Goal: Task Accomplishment & Management: Manage account settings

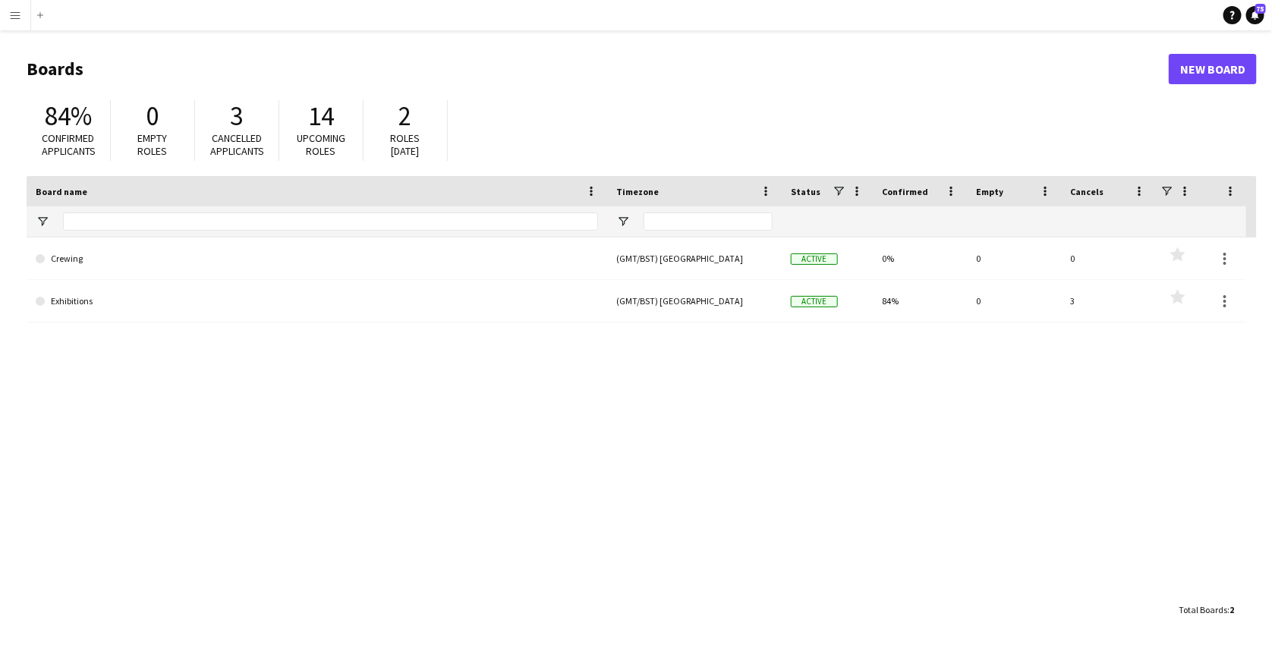
click at [8, 10] on button "Menu" at bounding box center [15, 15] width 30 height 30
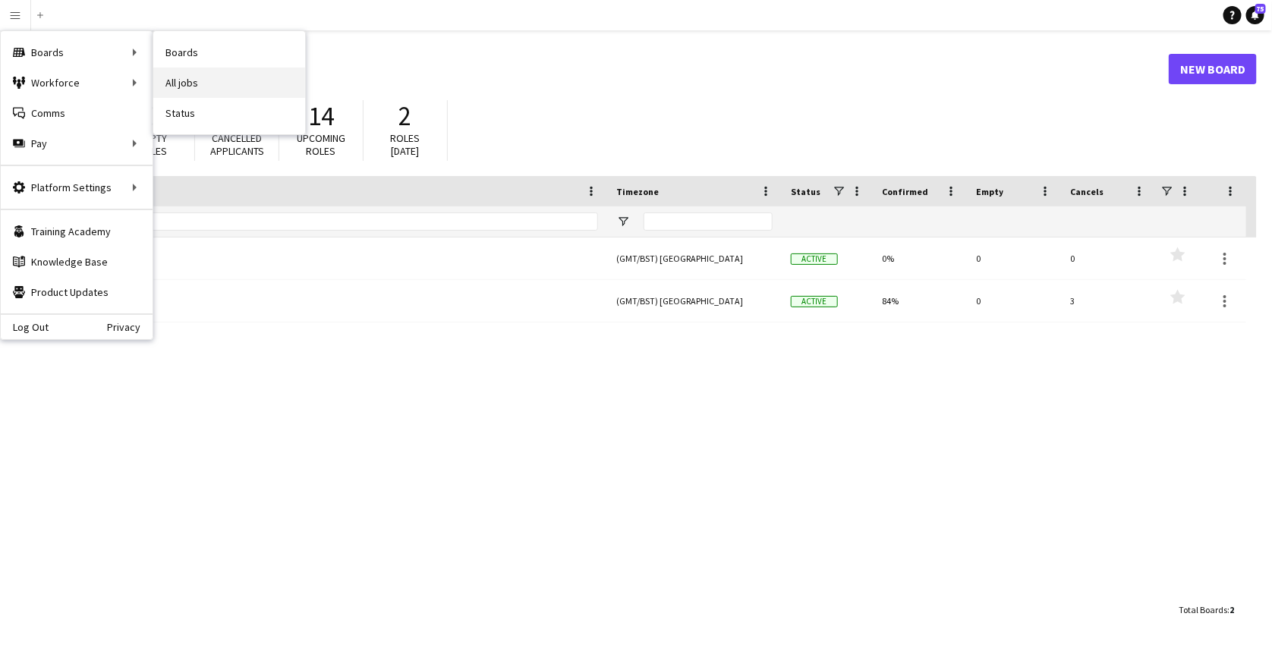
click at [200, 93] on link "All jobs" at bounding box center [229, 83] width 152 height 30
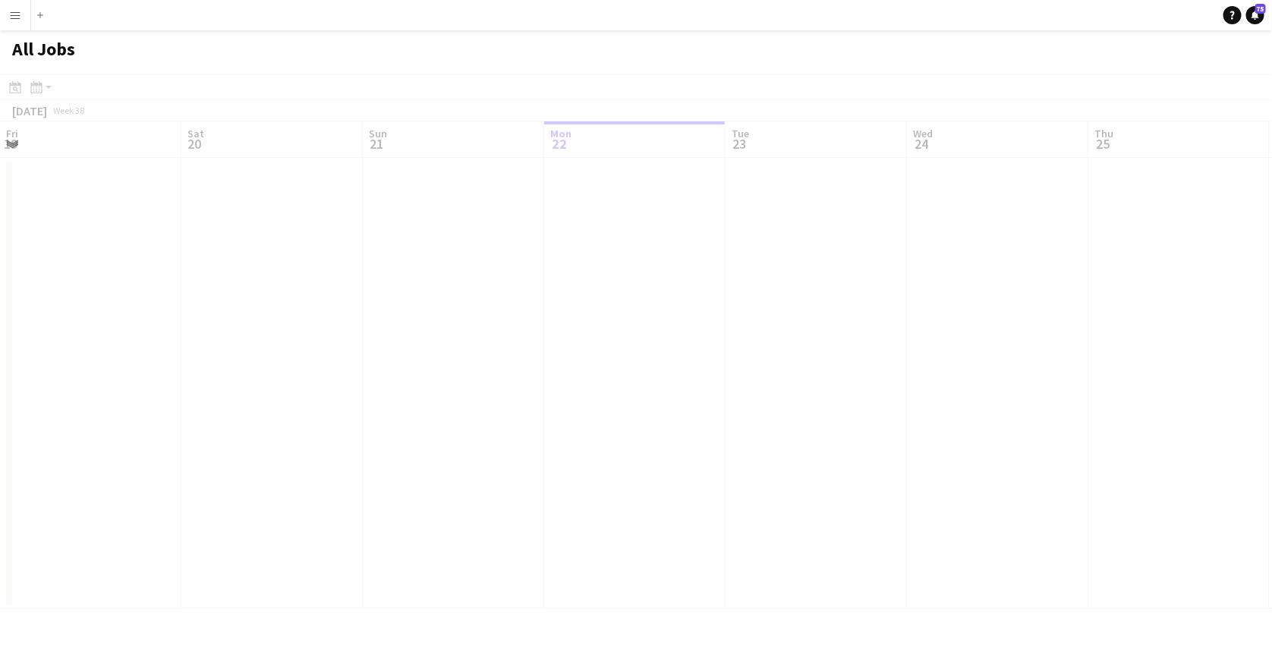
scroll to position [0, 363]
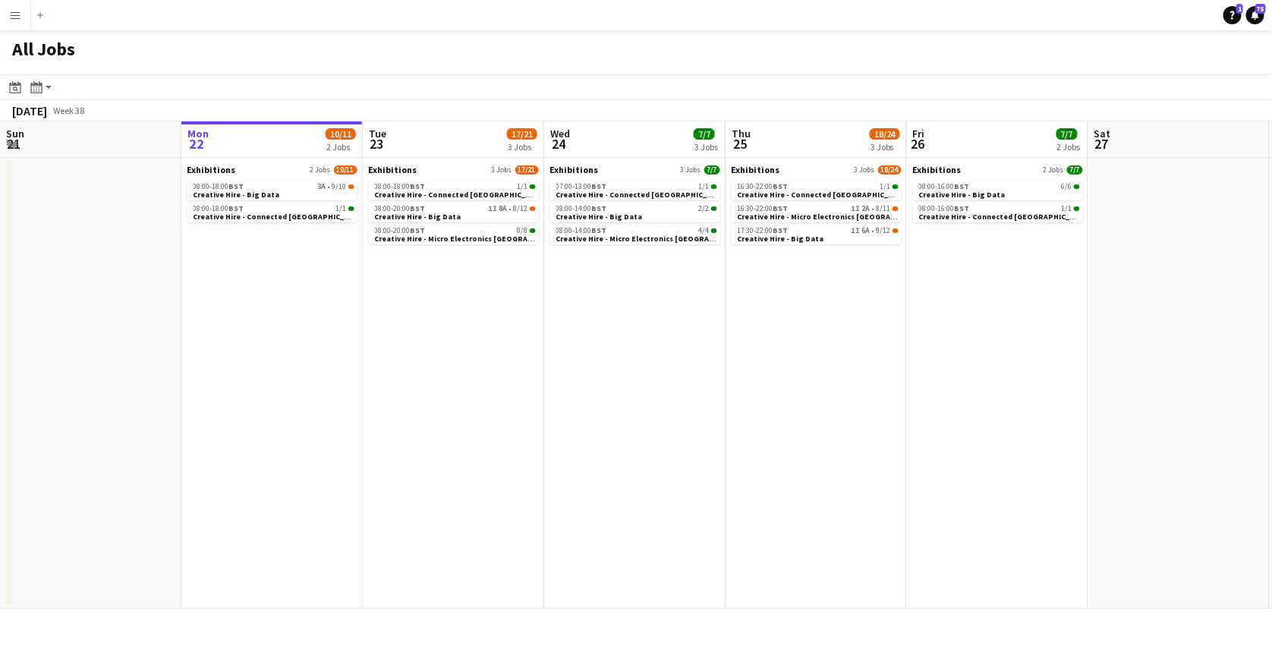
click at [12, 18] on app-icon "Menu" at bounding box center [15, 15] width 12 height 12
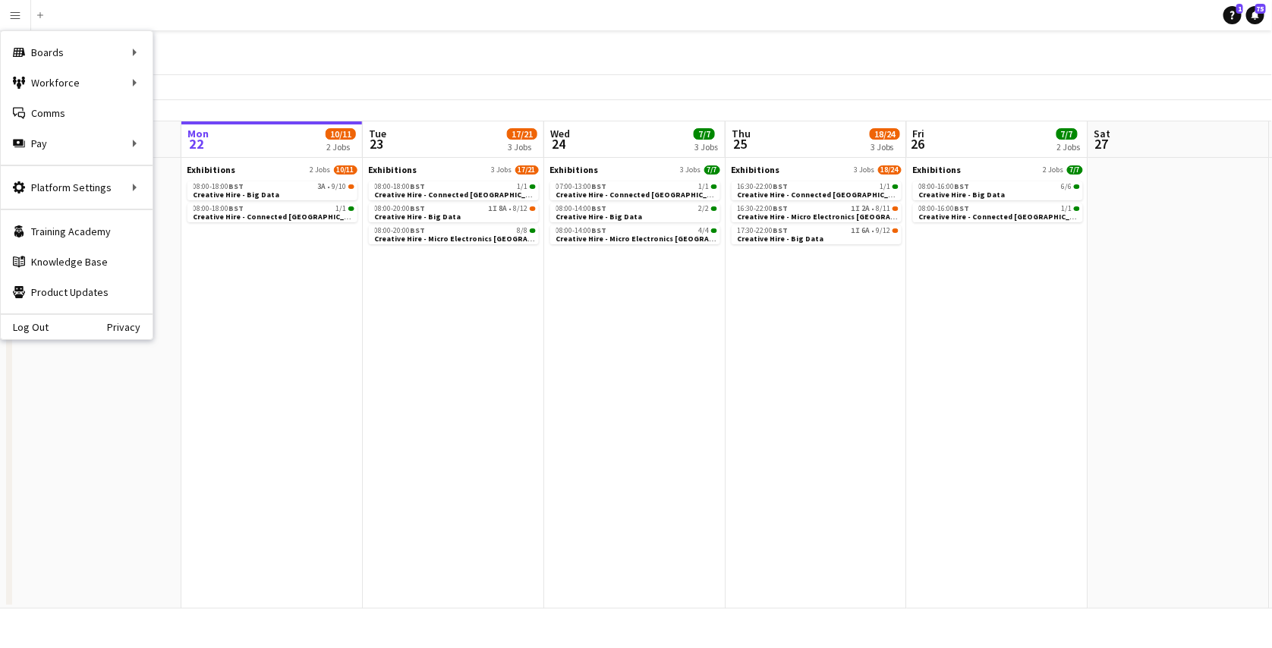
click at [24, 339] on div "Boards Boards Boards All jobs Status Workforce Workforce My Workforce Recruitin…" at bounding box center [76, 185] width 153 height 310
click at [26, 336] on div "Log Out Privacy" at bounding box center [77, 327] width 152 height 26
click at [29, 333] on div "Log Out Privacy" at bounding box center [77, 327] width 152 height 26
click at [40, 325] on link "Log Out" at bounding box center [25, 327] width 48 height 12
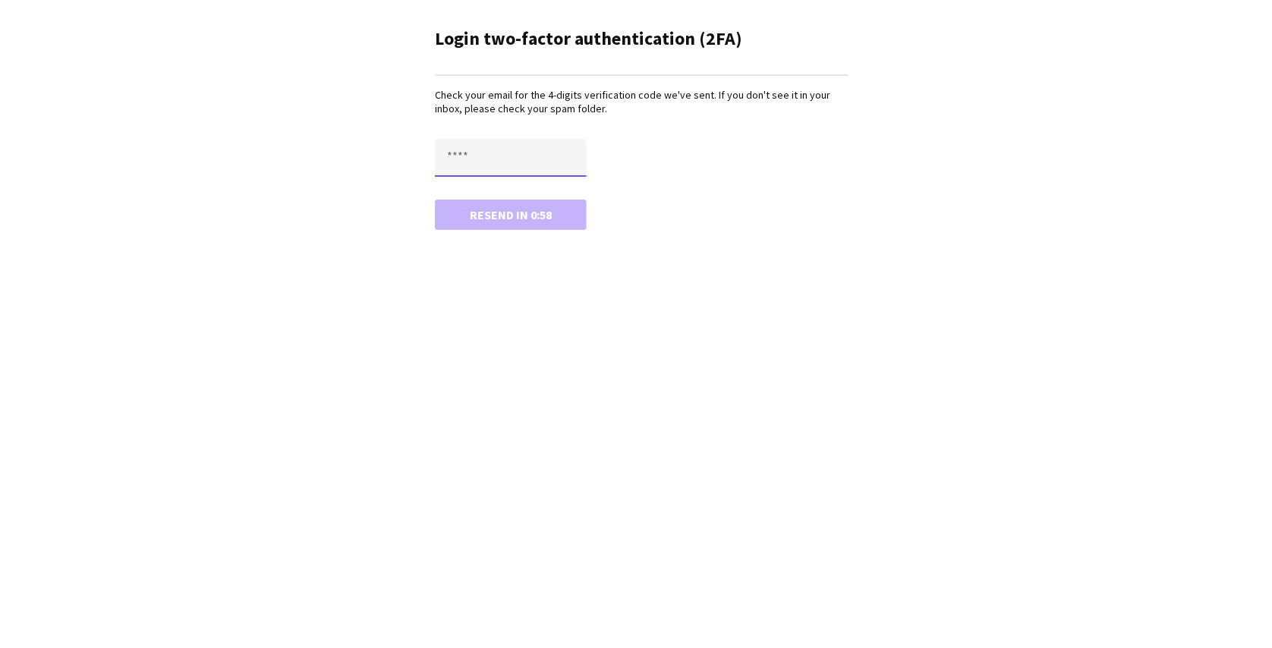
click at [500, 141] on input "text" at bounding box center [511, 158] width 152 height 38
paste input "****"
type input "****"
click at [435, 200] on button "Confirm" at bounding box center [511, 215] width 152 height 30
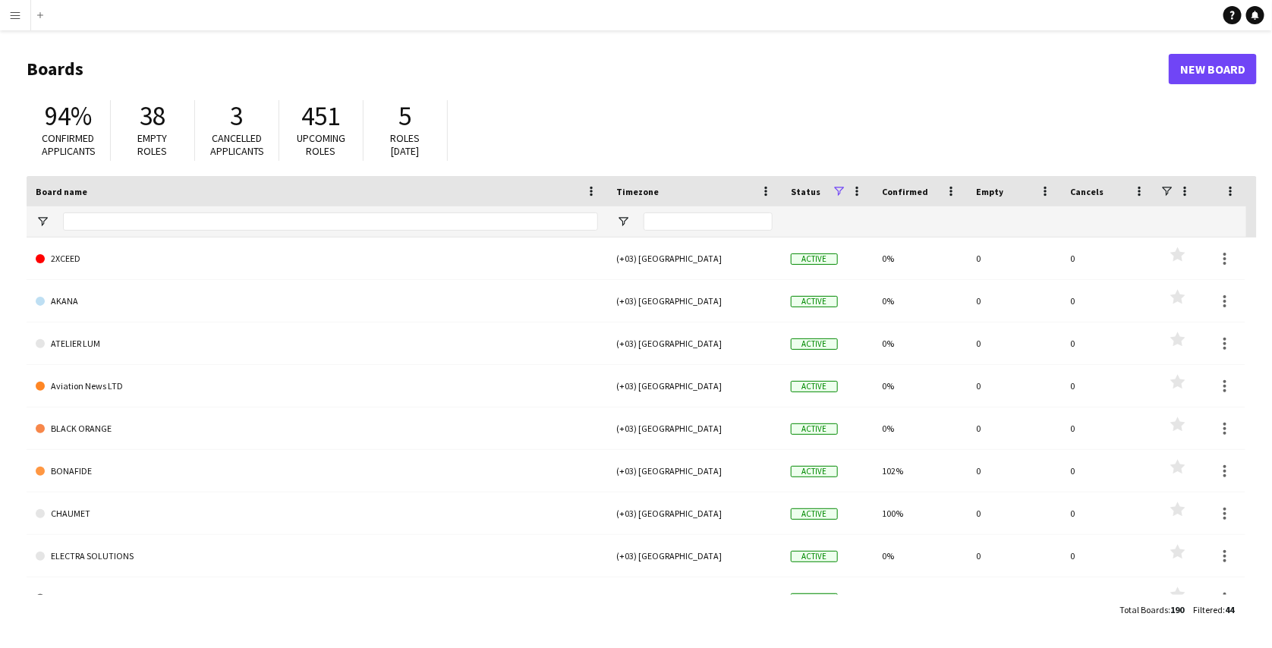
click at [10, 24] on button "Menu" at bounding box center [15, 15] width 30 height 30
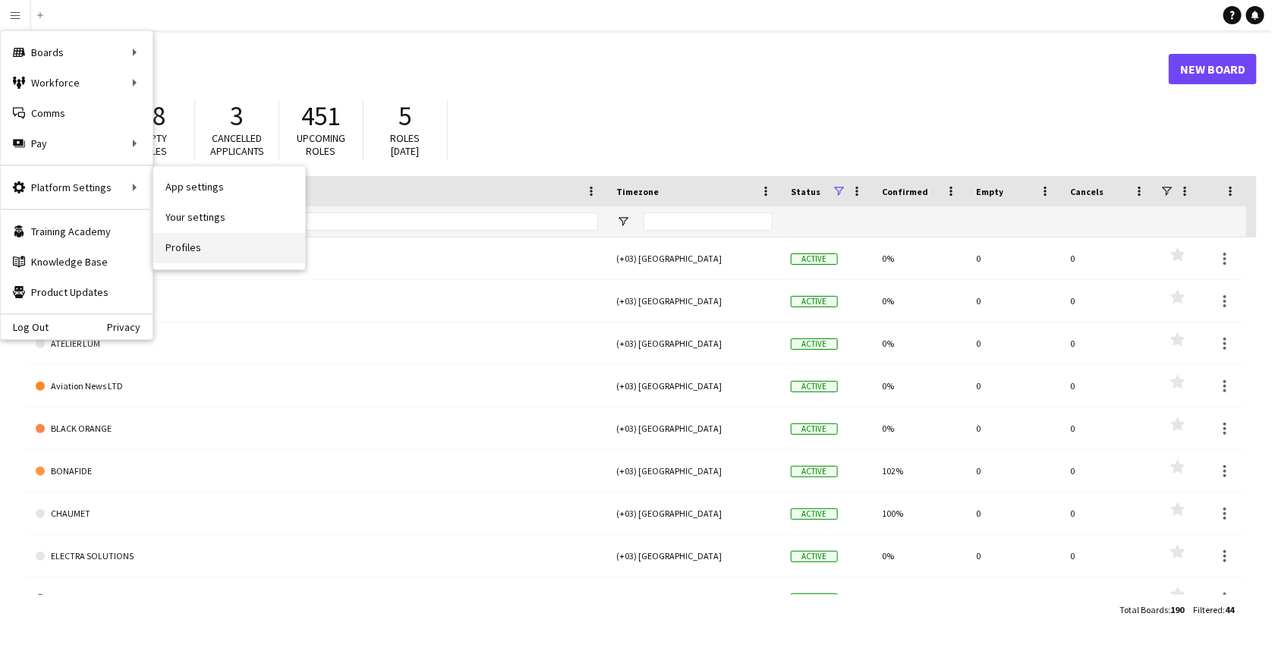
click at [175, 236] on link "Profiles" at bounding box center [229, 248] width 152 height 30
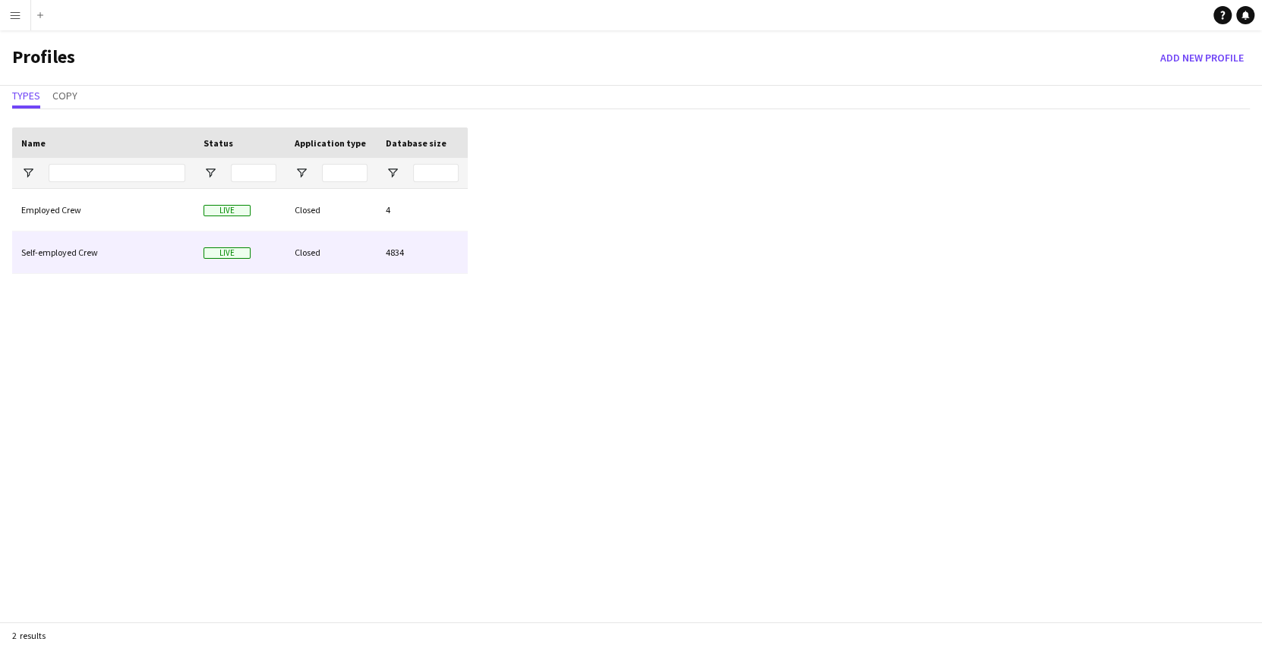
click at [134, 243] on div "Self-employed Crew" at bounding box center [103, 253] width 182 height 42
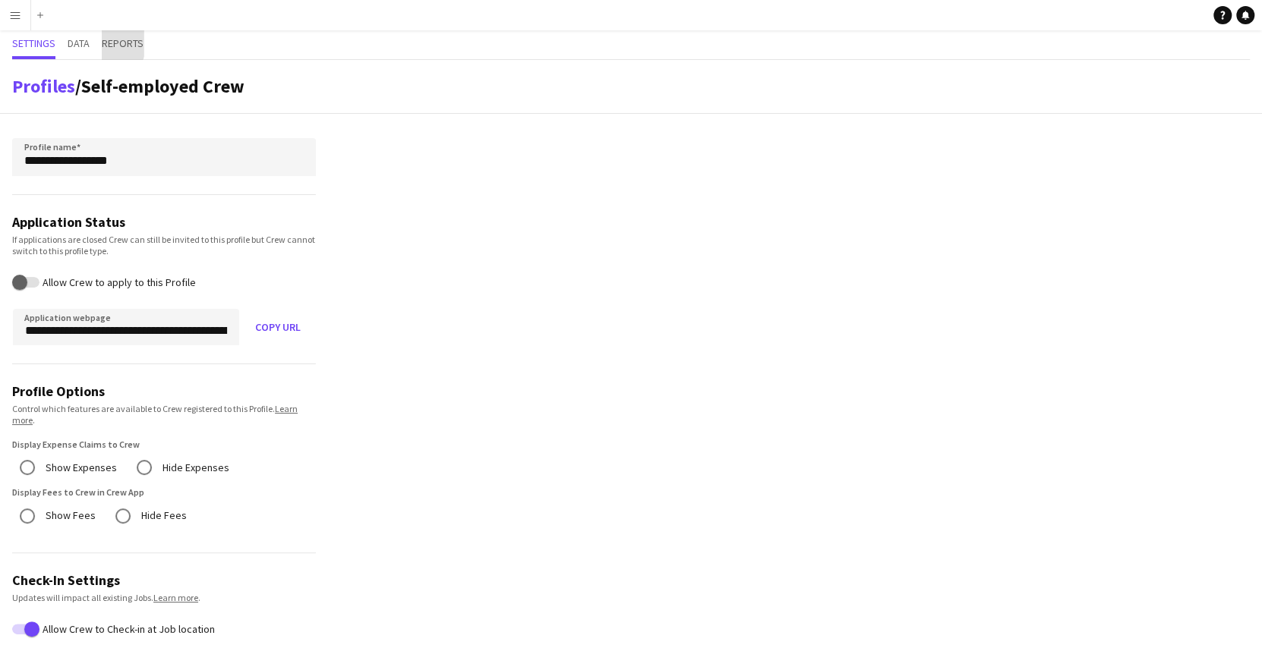
click at [106, 43] on span "Reports" at bounding box center [123, 43] width 42 height 11
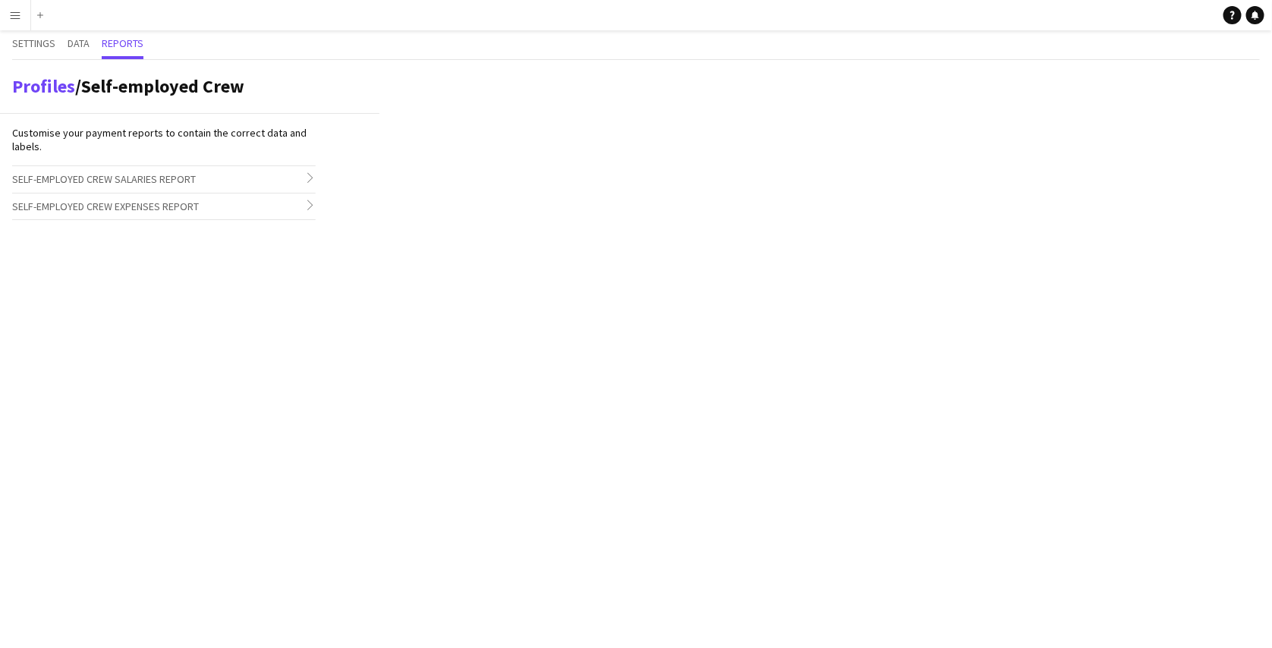
click at [289, 172] on h3 "Self-employed Crew Salaries Report chevron-right" at bounding box center [164, 179] width 304 height 26
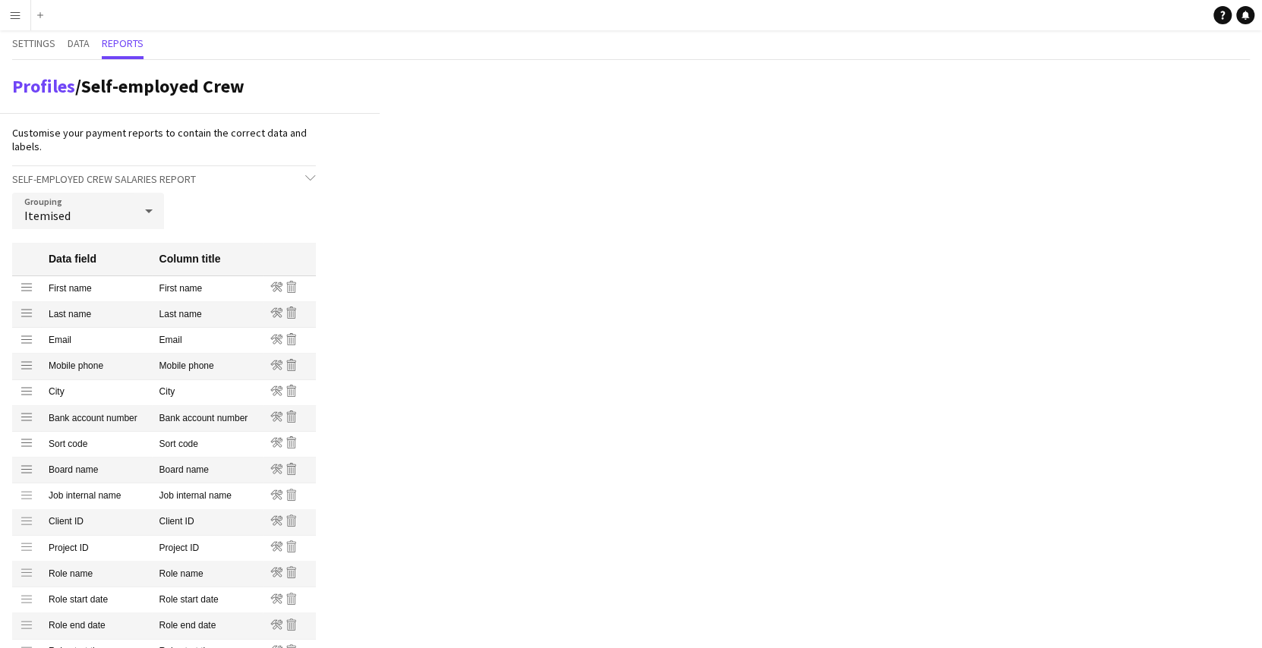
click at [15, 13] on app-icon "Menu" at bounding box center [15, 15] width 12 height 12
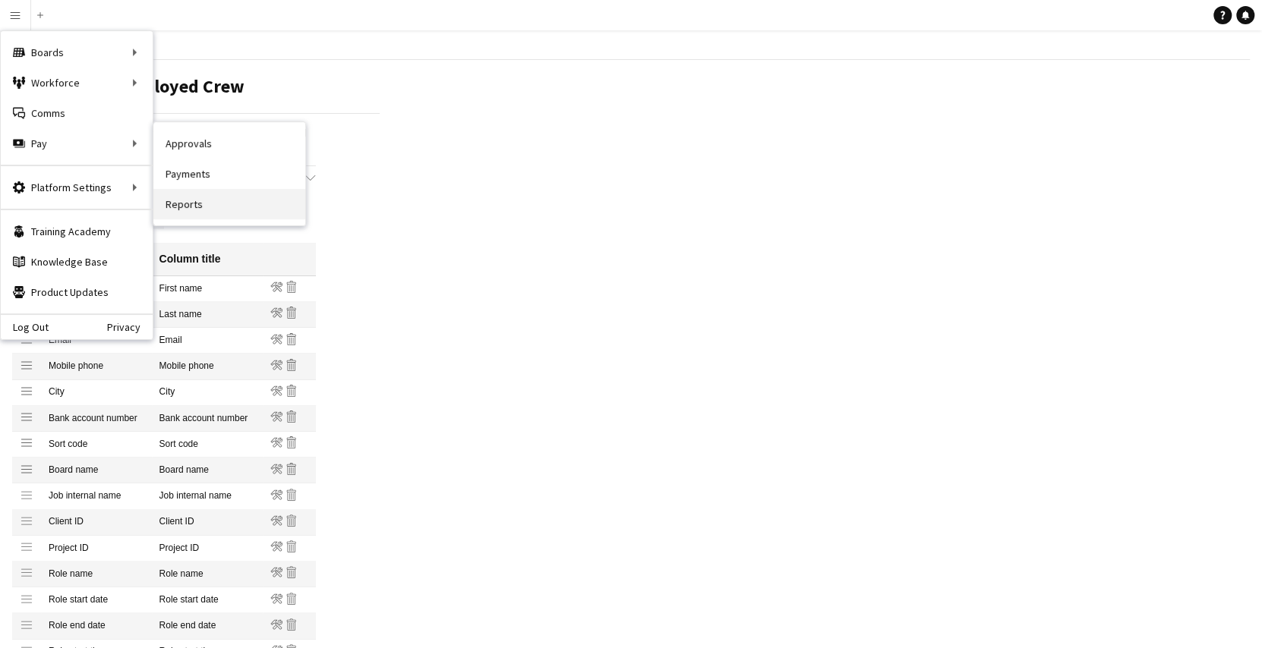
click at [179, 192] on link "Reports" at bounding box center [229, 204] width 152 height 30
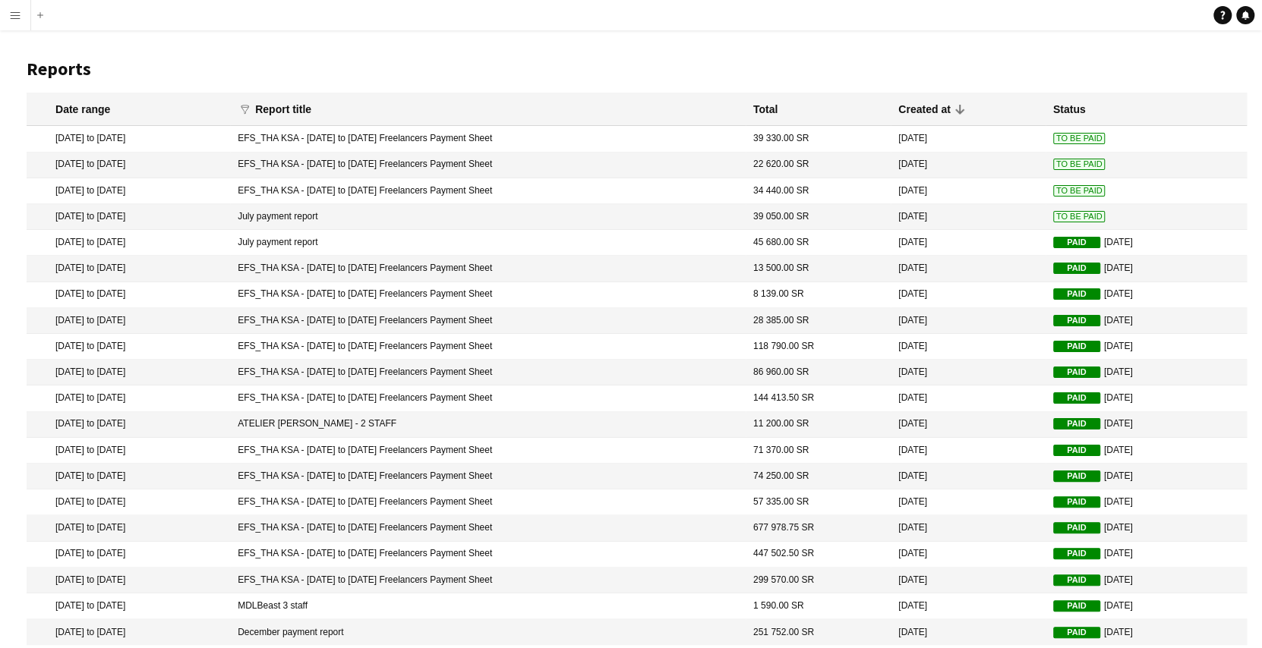
drag, startPoint x: 661, startPoint y: 152, endPoint x: 661, endPoint y: 143, distance: 8.4
click at [661, 143] on mat-table "Date range funnel Filter magnifier Clear View Results Report title Total Create…" at bounding box center [637, 369] width 1220 height 553
click at [661, 143] on mat-cell "EFS_THA KSA - September 1 to 18, 2025 Freelancers Payment Sheet" at bounding box center [487, 139] width 515 height 26
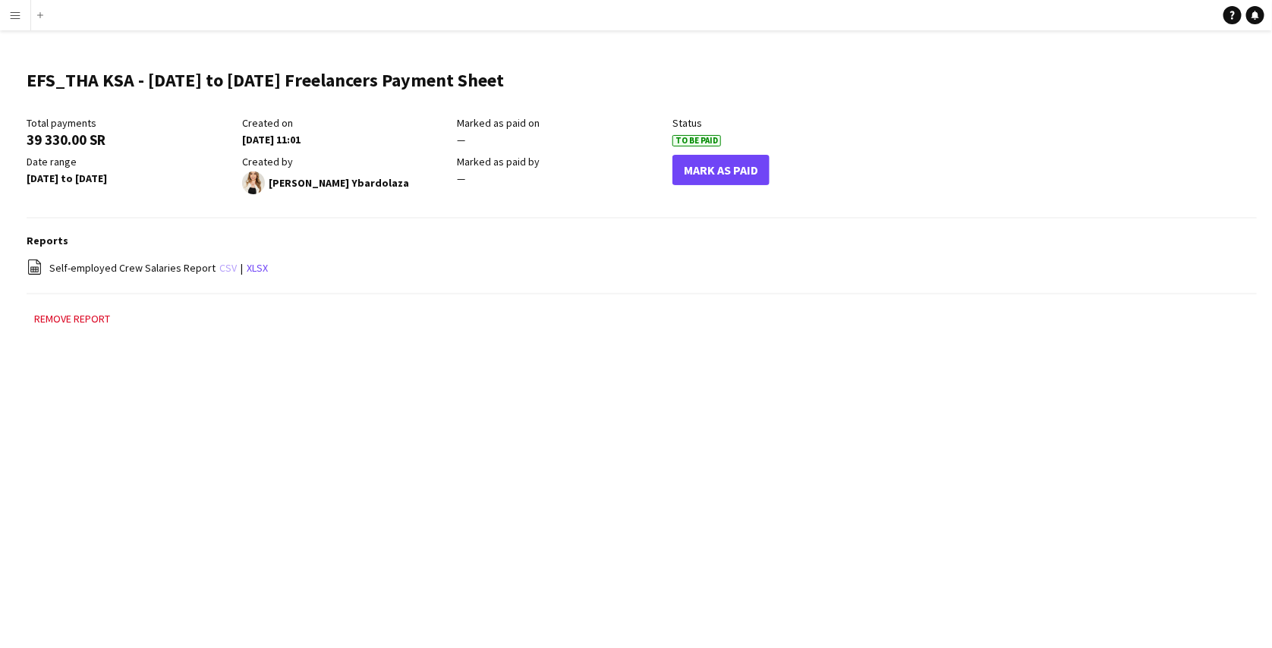
click at [223, 268] on link "csv" at bounding box center [227, 268] width 17 height 14
click at [15, 17] on app-icon "Menu" at bounding box center [15, 15] width 12 height 12
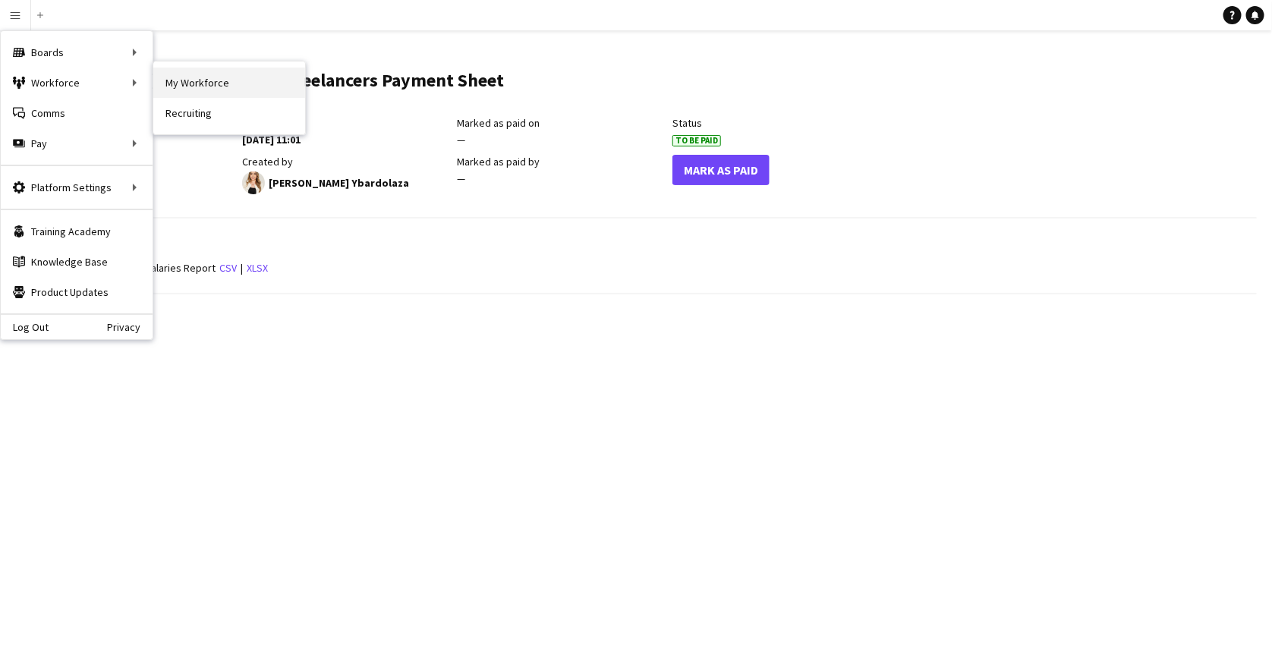
click at [172, 82] on link "My Workforce" at bounding box center [229, 83] width 152 height 30
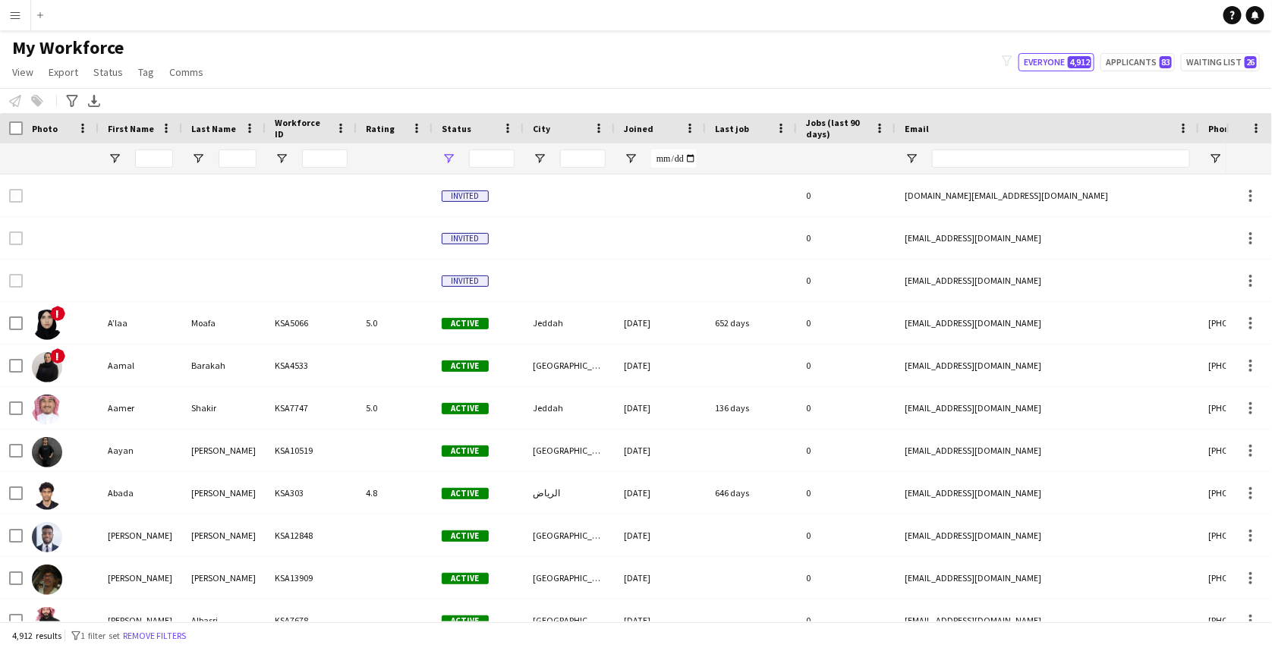
type input "**********"
click at [945, 153] on input "Email Filter Input" at bounding box center [1061, 159] width 258 height 18
paste input "**********"
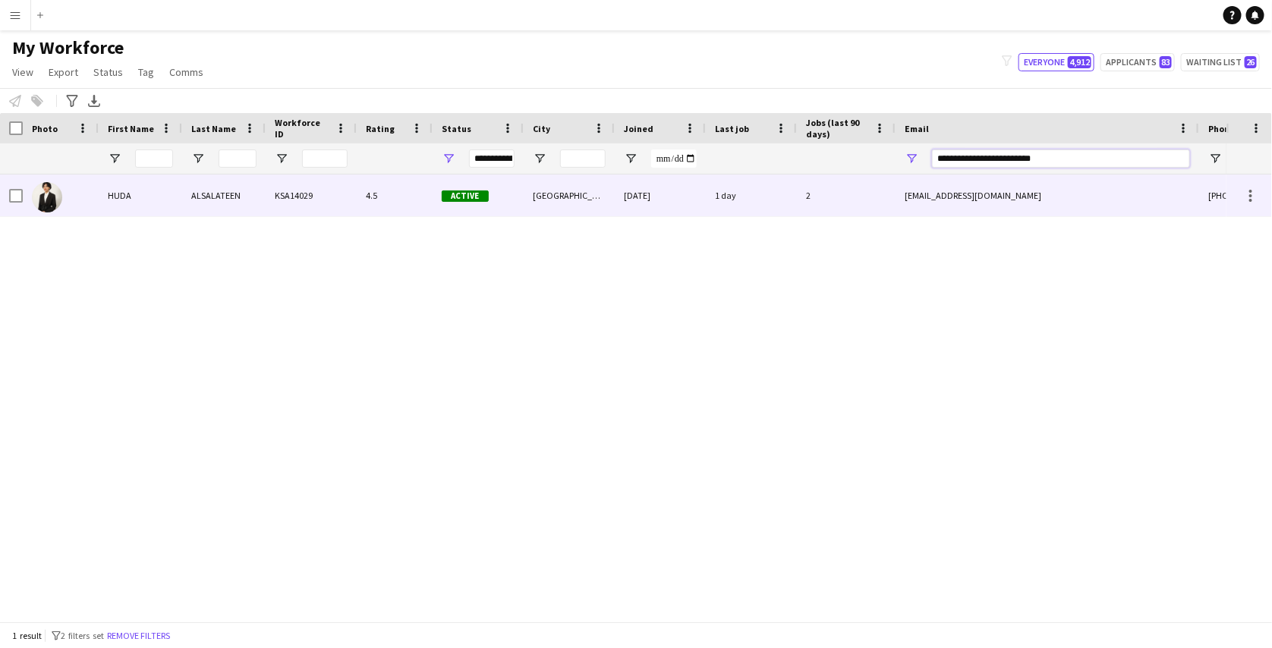
type input "**********"
click at [840, 206] on div "2" at bounding box center [846, 196] width 99 height 42
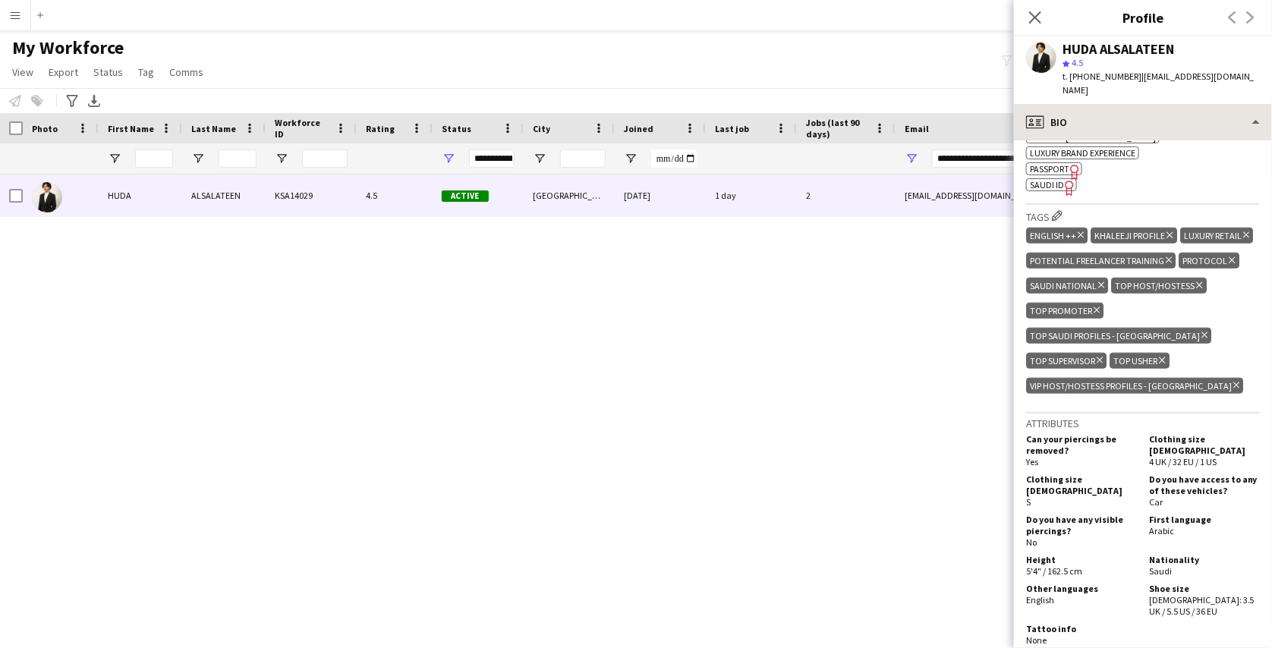
scroll to position [701, 0]
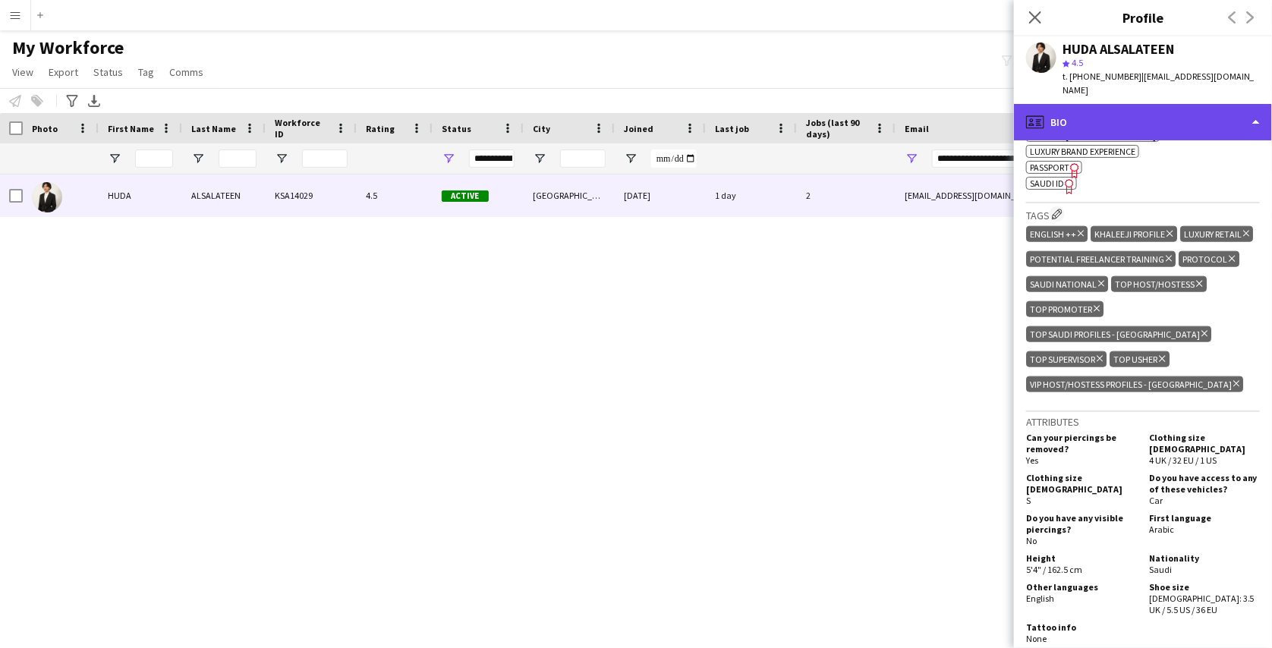
click at [1124, 113] on div "profile Bio" at bounding box center [1143, 122] width 258 height 36
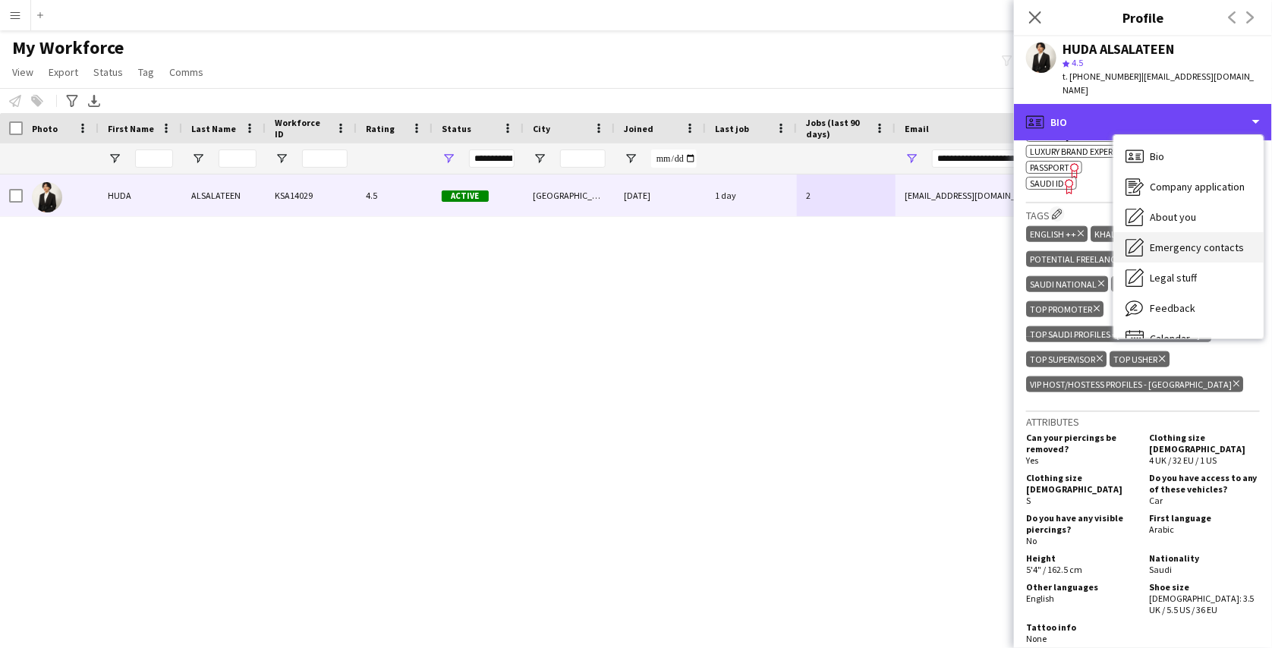
scroll to position [20, 0]
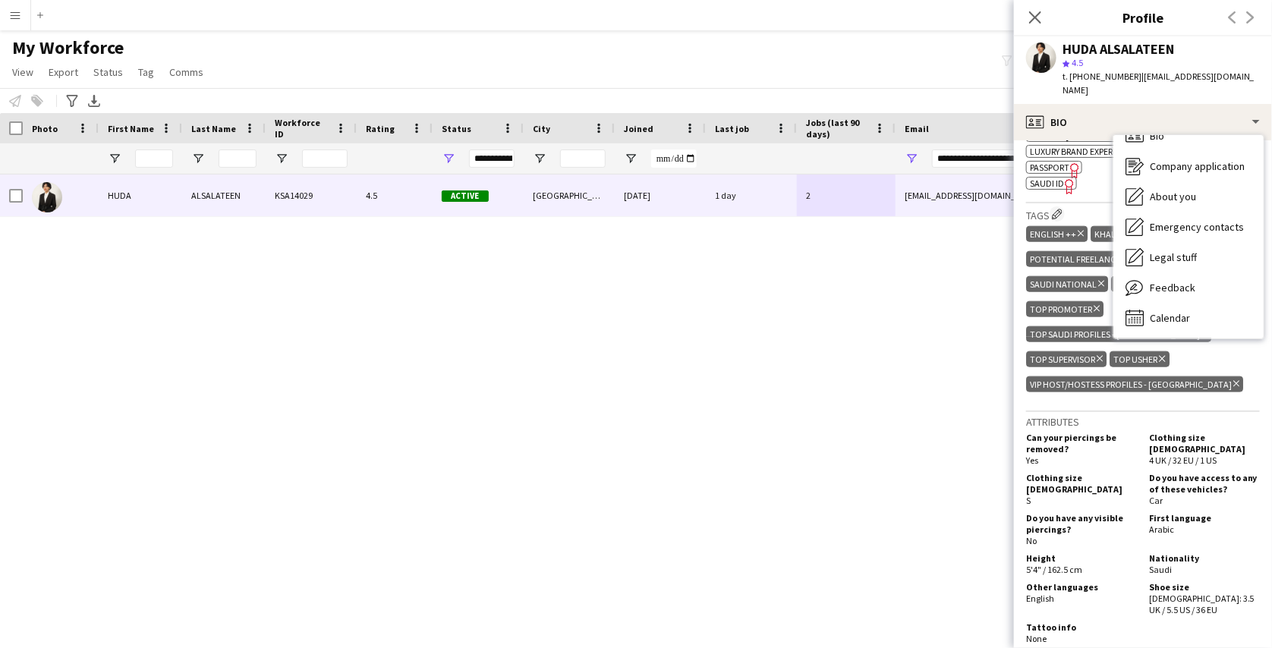
click at [10, 11] on app-icon "Menu" at bounding box center [15, 15] width 12 height 12
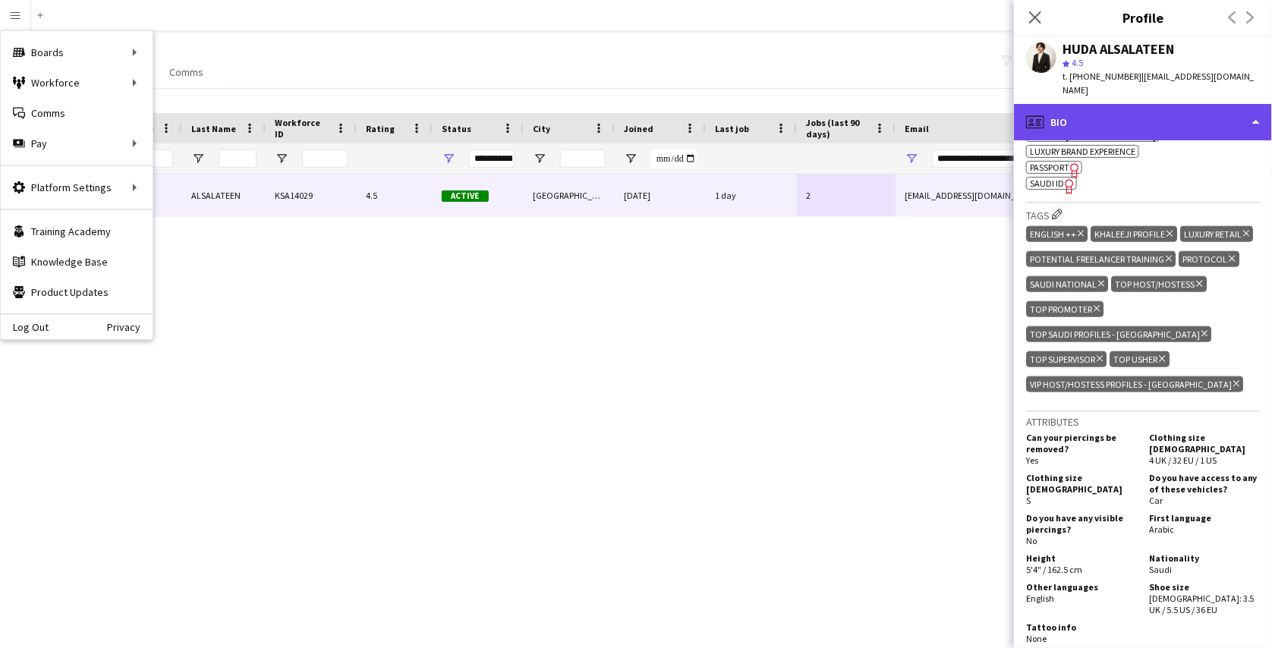
click at [1149, 104] on div "profile Bio" at bounding box center [1143, 122] width 258 height 36
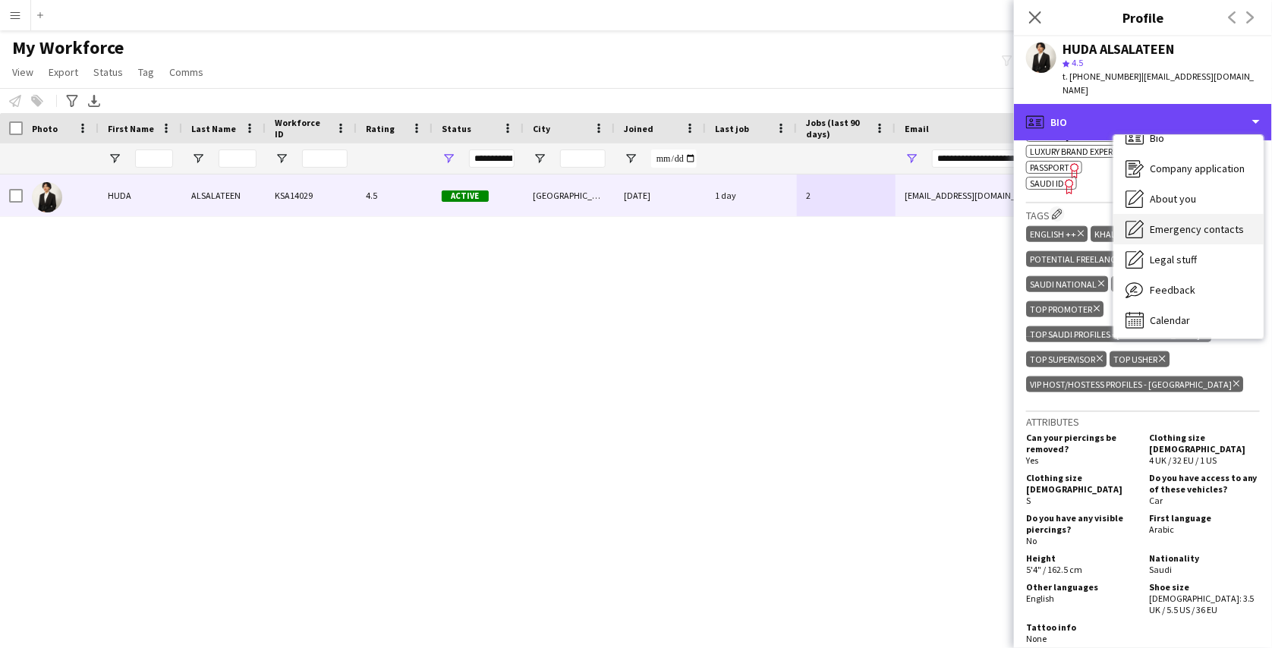
scroll to position [15, 0]
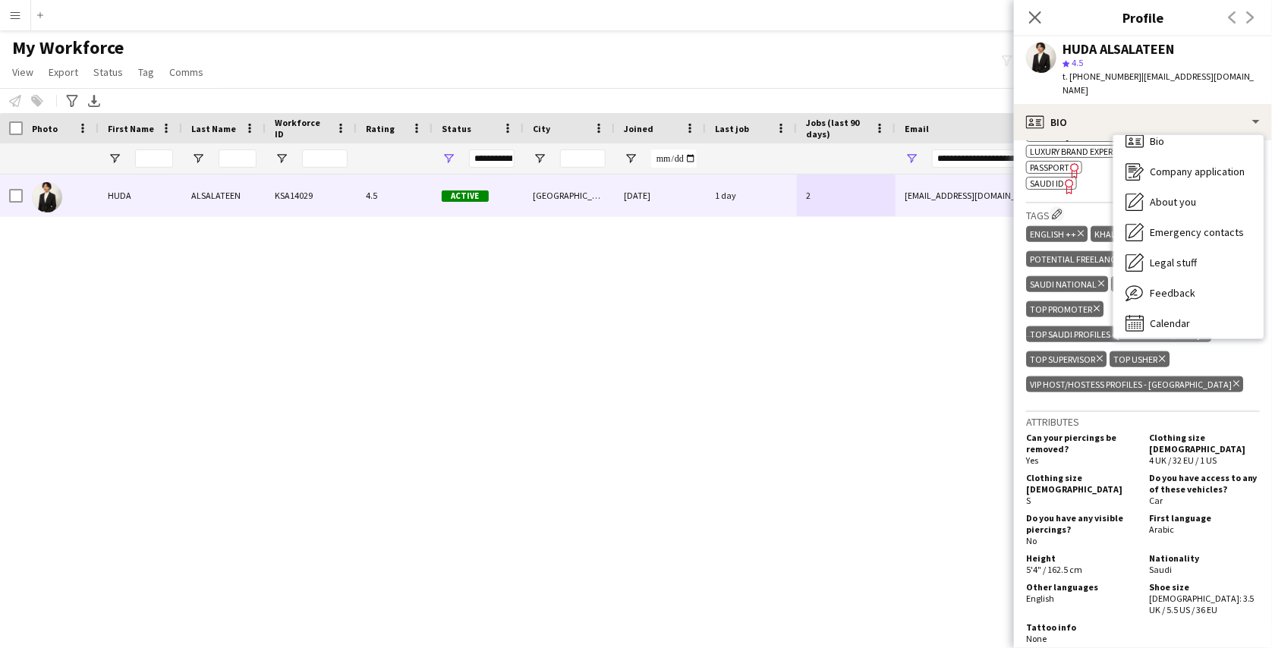
click at [17, 19] on app-icon "Menu" at bounding box center [15, 15] width 12 height 12
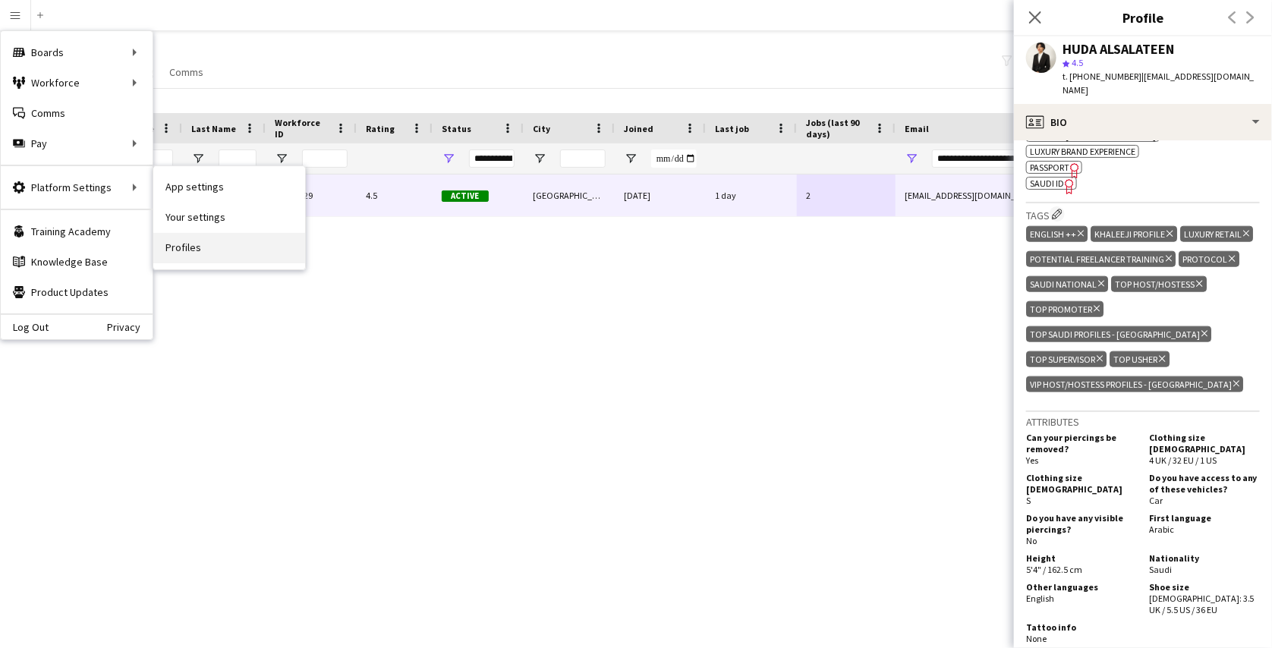
click at [182, 243] on link "Profiles" at bounding box center [229, 248] width 152 height 30
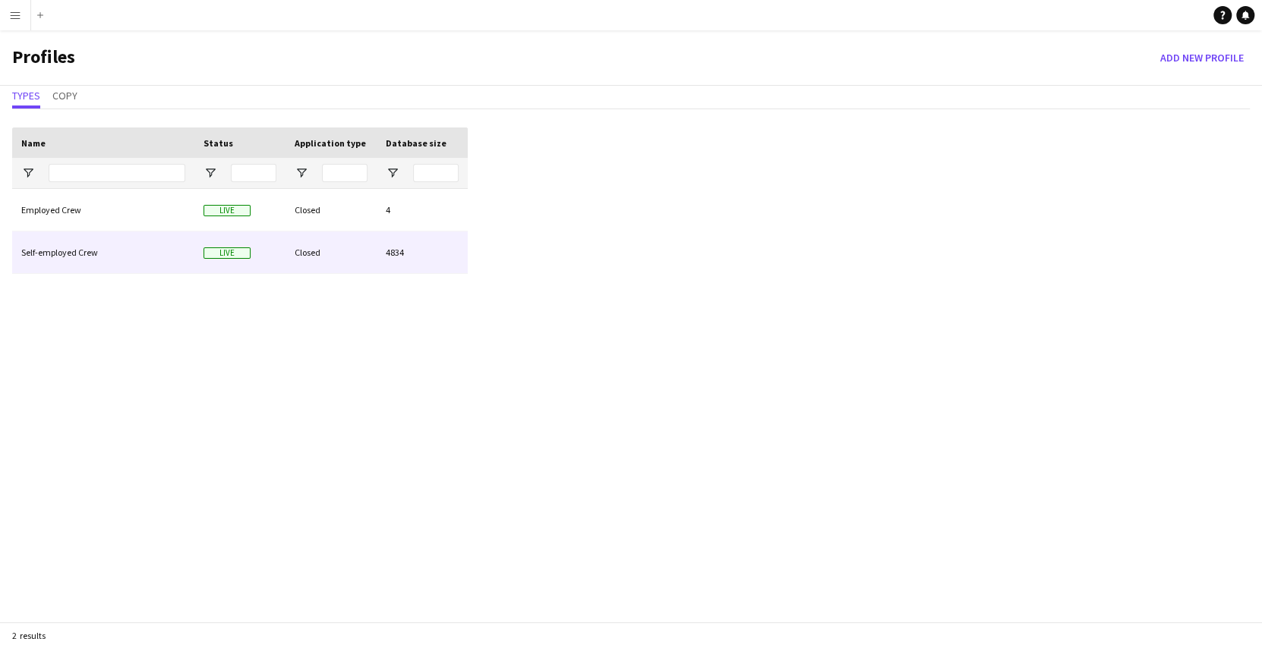
click at [134, 235] on div "Self-employed Crew" at bounding box center [103, 253] width 182 height 42
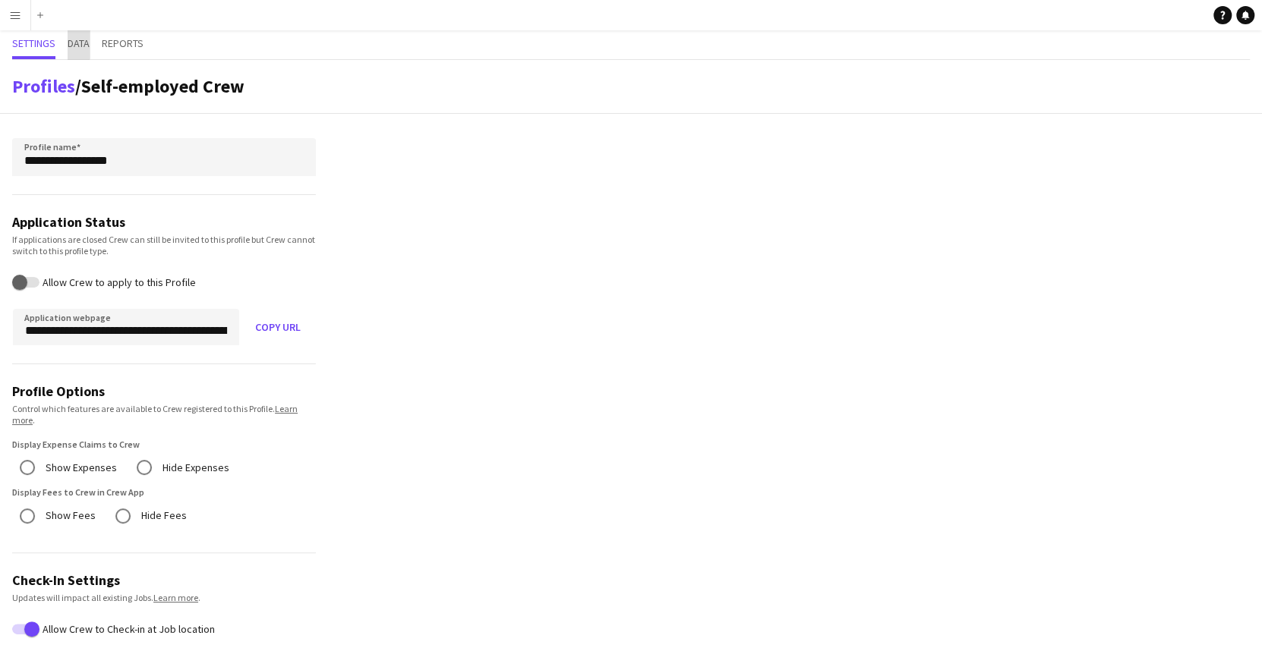
click at [71, 42] on span "Data" at bounding box center [79, 43] width 22 height 11
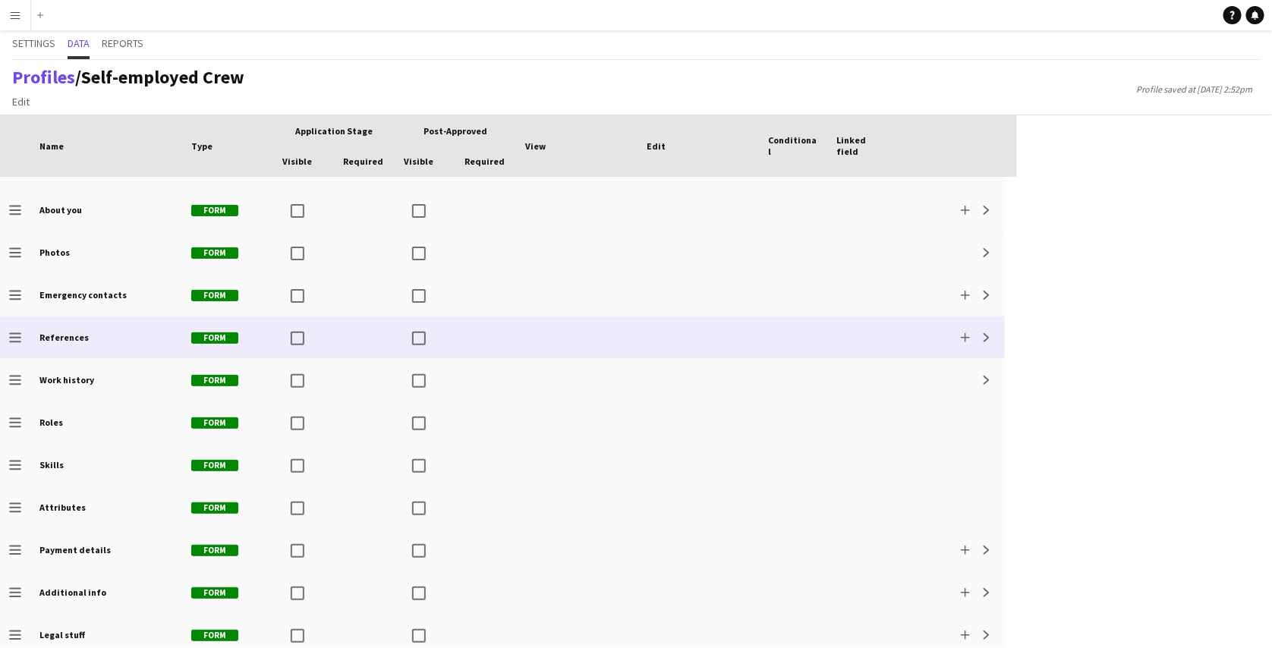
scroll to position [80, 0]
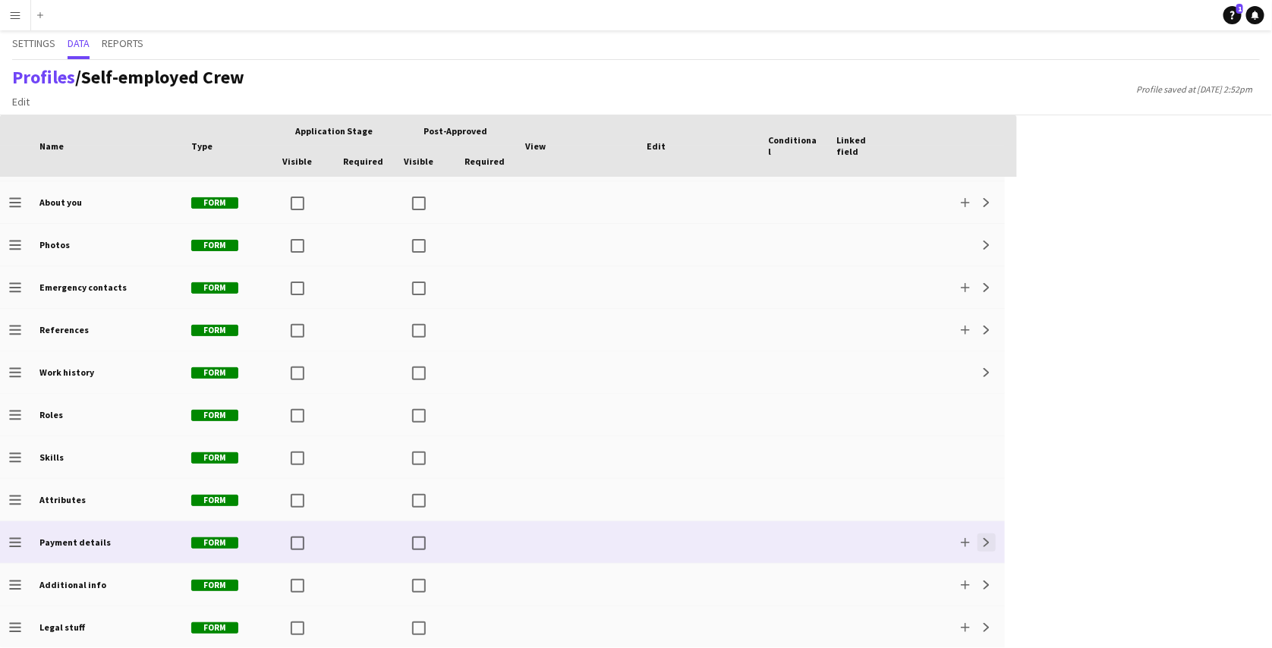
click at [981, 539] on button "Expand" at bounding box center [987, 543] width 18 height 18
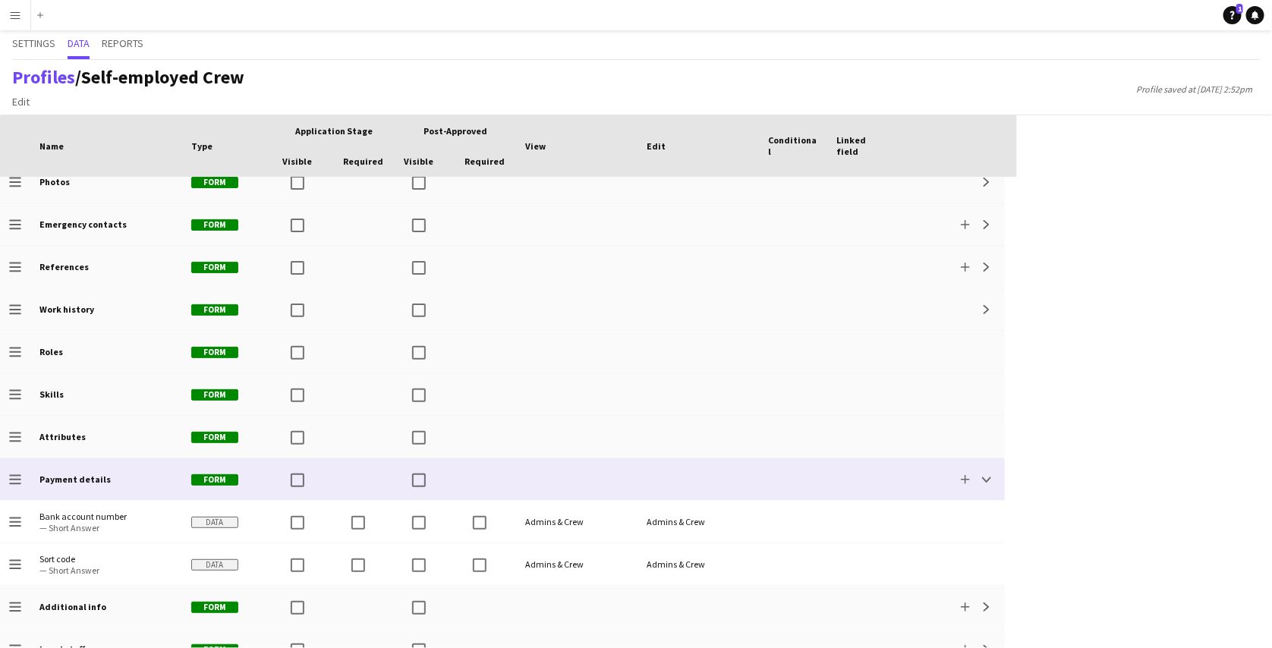
scroll to position [165, 0]
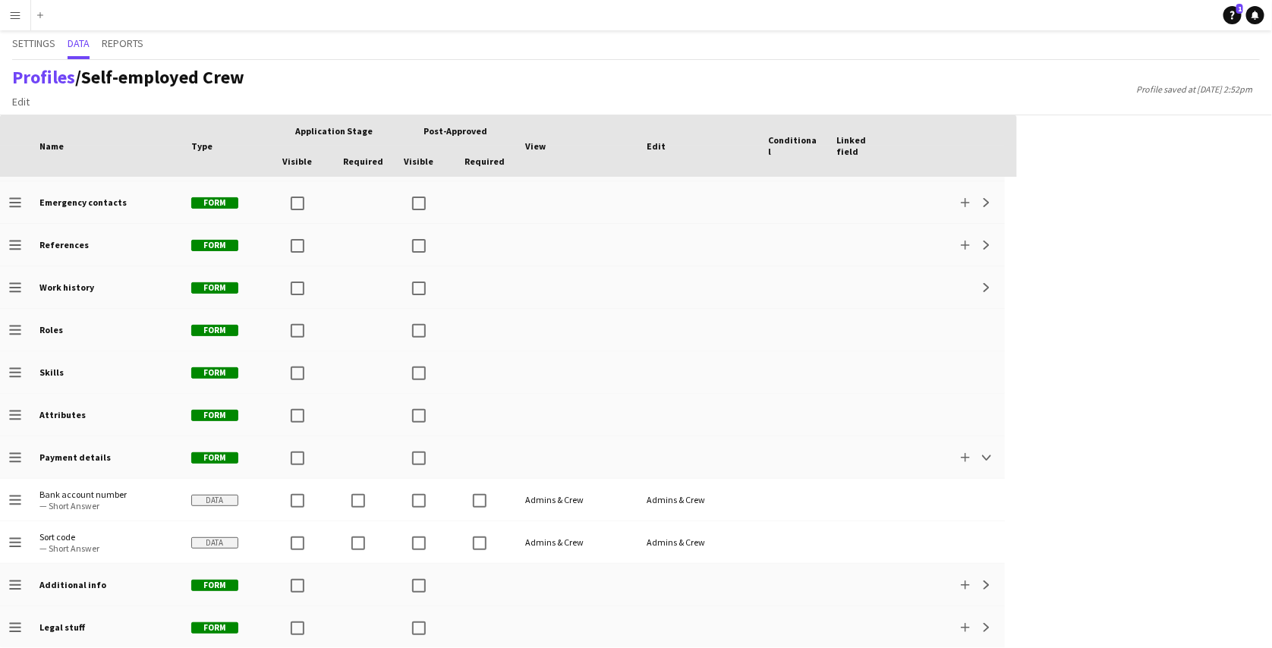
click at [7, 14] on button "Menu" at bounding box center [15, 15] width 30 height 30
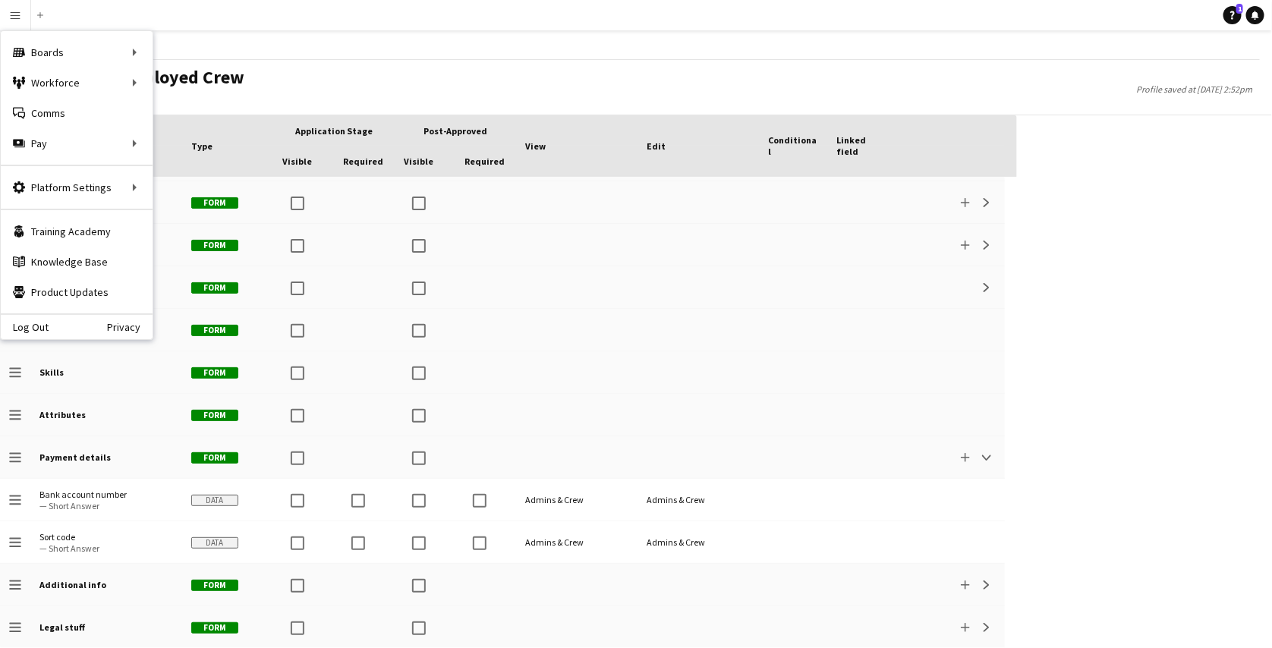
click at [329, 46] on div "Settings Data Reports" at bounding box center [636, 45] width 1248 height 30
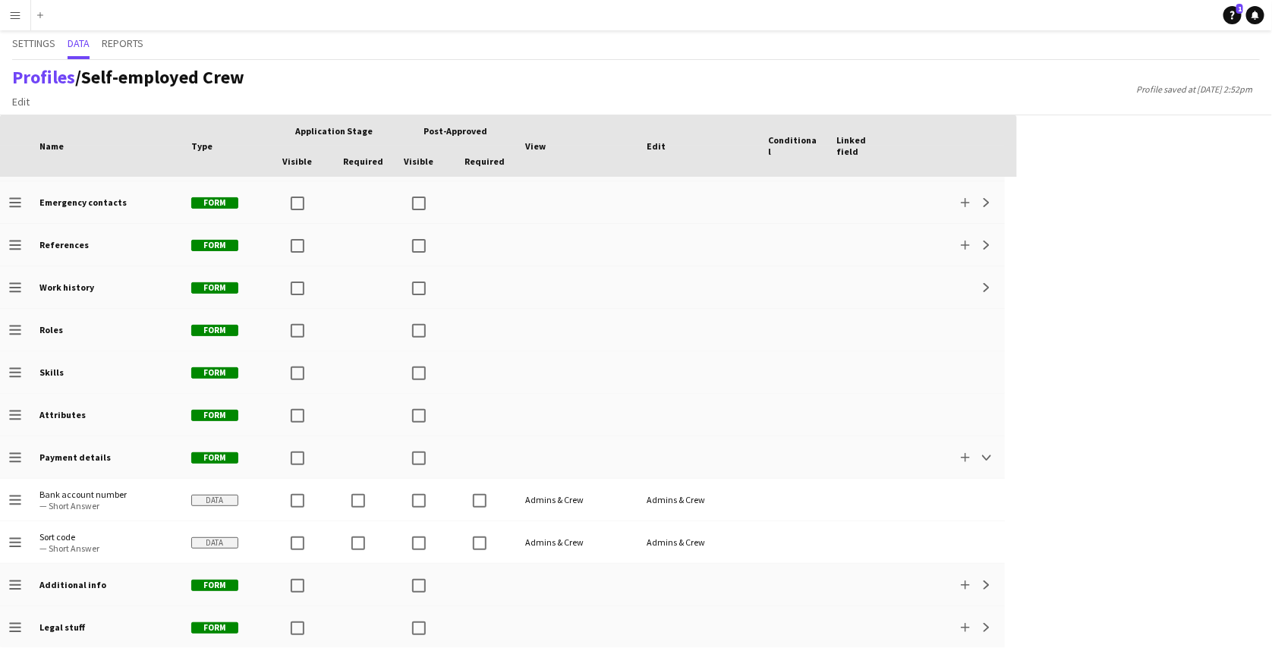
click at [10, 15] on app-icon "Menu" at bounding box center [15, 15] width 12 height 12
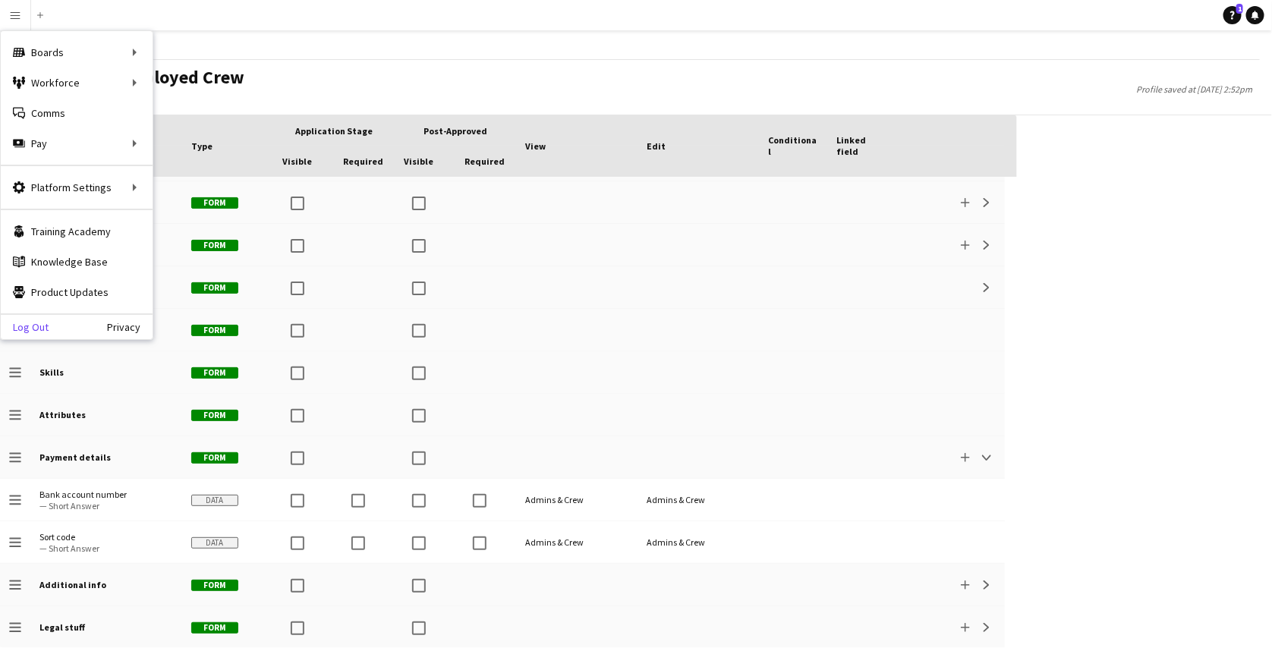
click at [39, 326] on link "Log Out" at bounding box center [25, 327] width 48 height 12
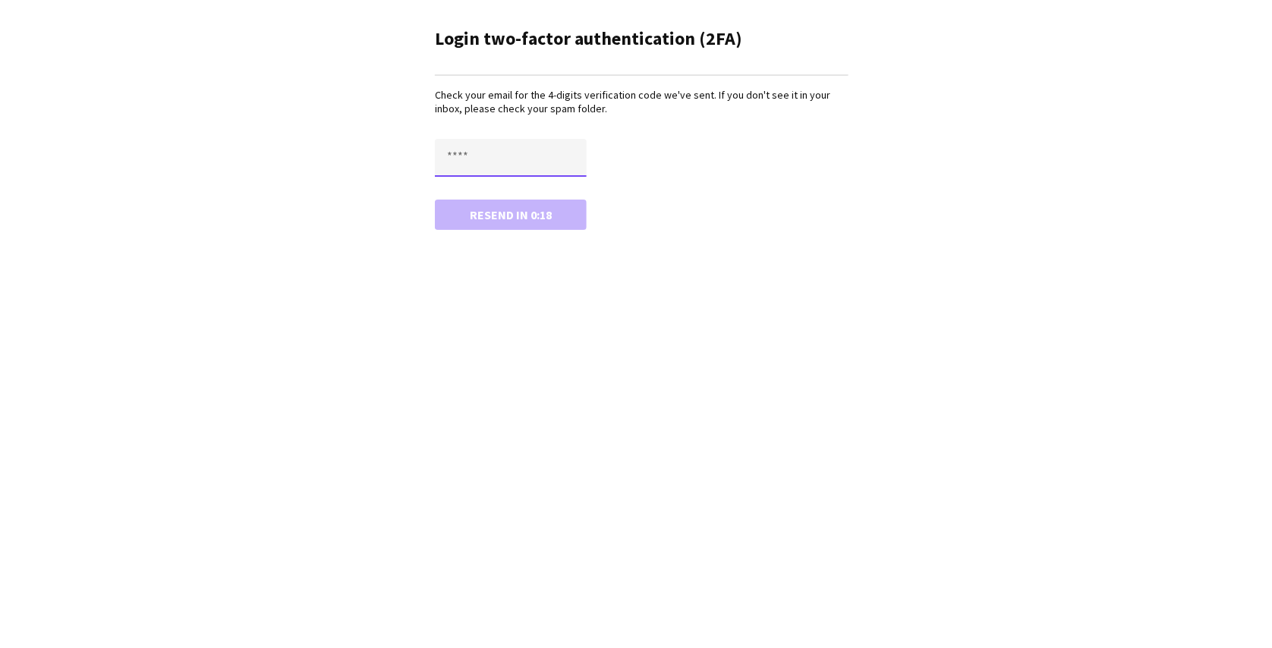
click at [462, 147] on input "text" at bounding box center [511, 158] width 152 height 38
paste input "****"
type input "****"
click at [435, 200] on button "Confirm" at bounding box center [511, 215] width 152 height 30
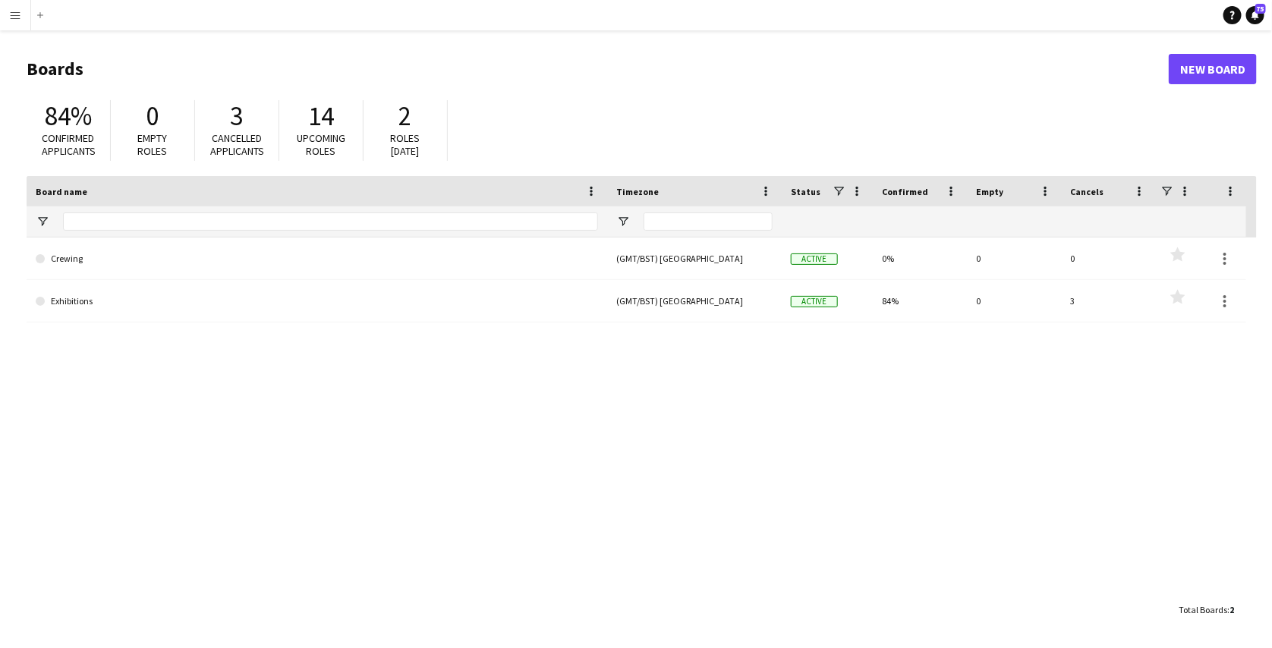
click at [12, 6] on button "Menu" at bounding box center [15, 15] width 30 height 30
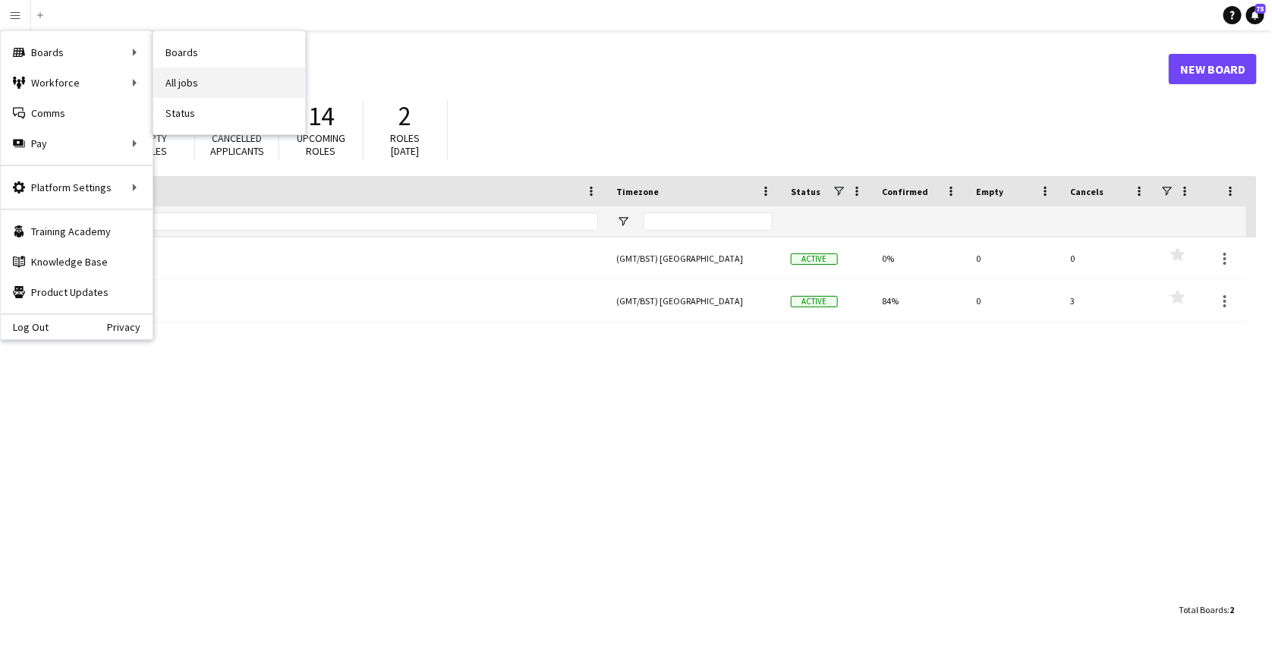
click at [190, 77] on link "All jobs" at bounding box center [229, 83] width 152 height 30
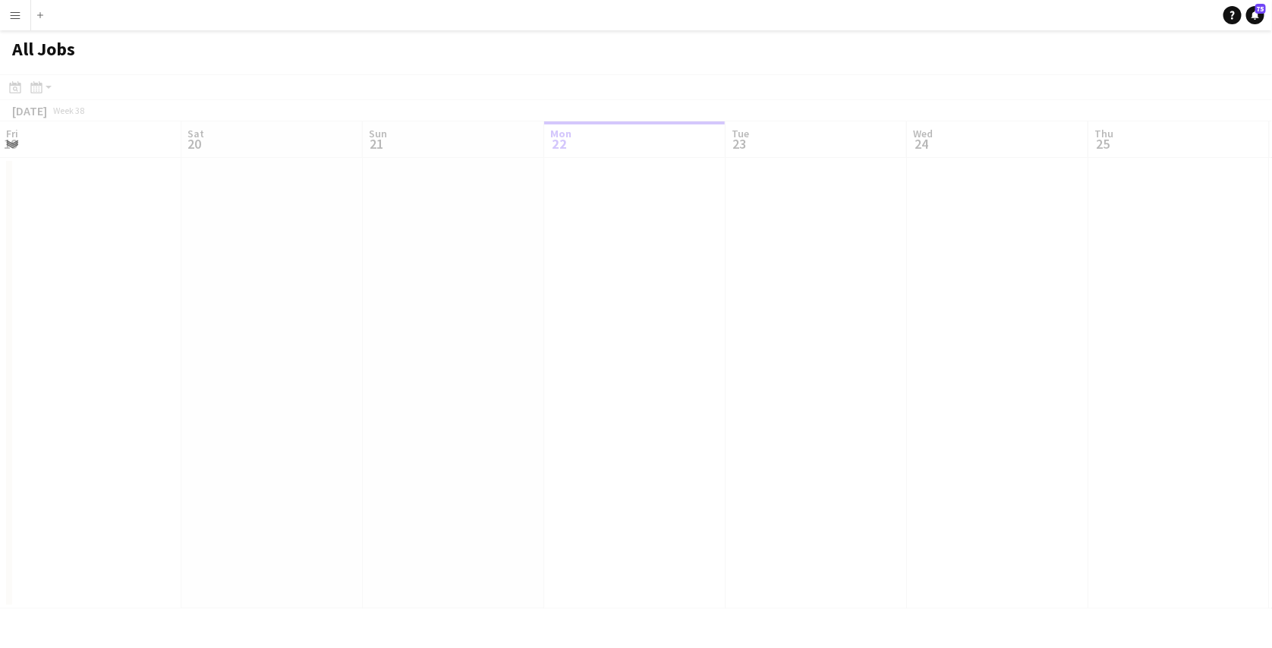
scroll to position [0, 363]
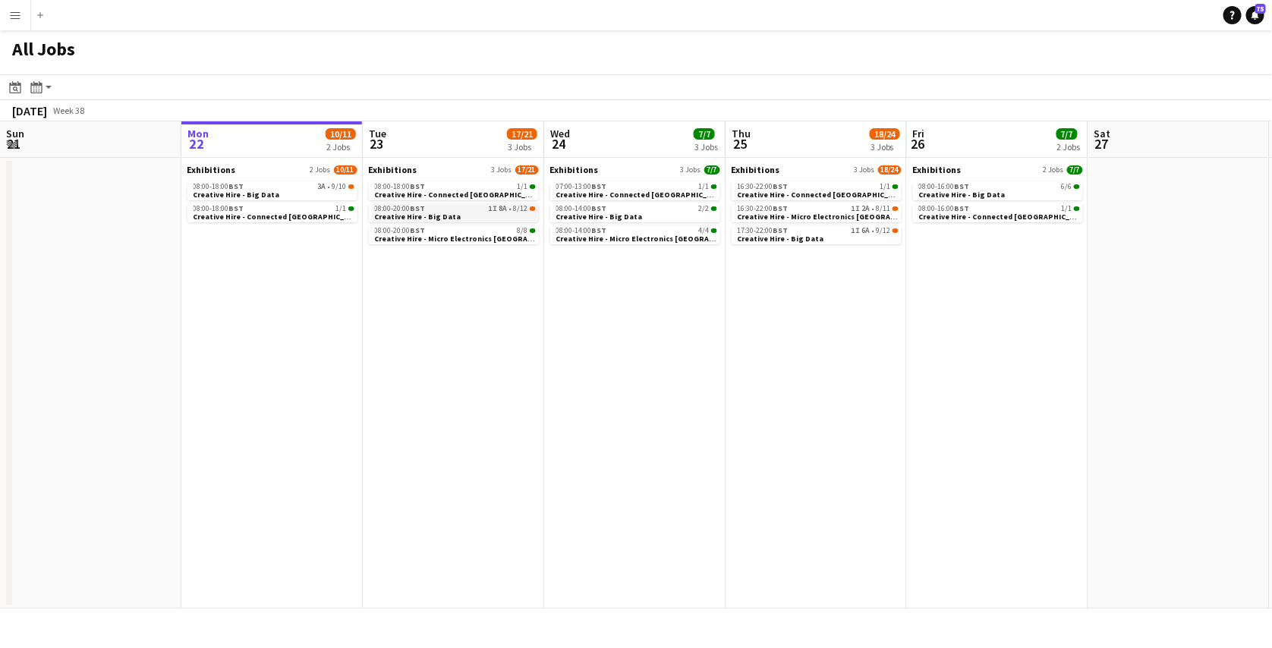
click at [414, 222] on app-brief-job-card "08:00-20:00 BST 1I 8A • 8/12 Creative Hire - Big Data" at bounding box center [454, 212] width 170 height 19
click at [436, 216] on span "Creative Hire - Big Data" at bounding box center [418, 217] width 87 height 10
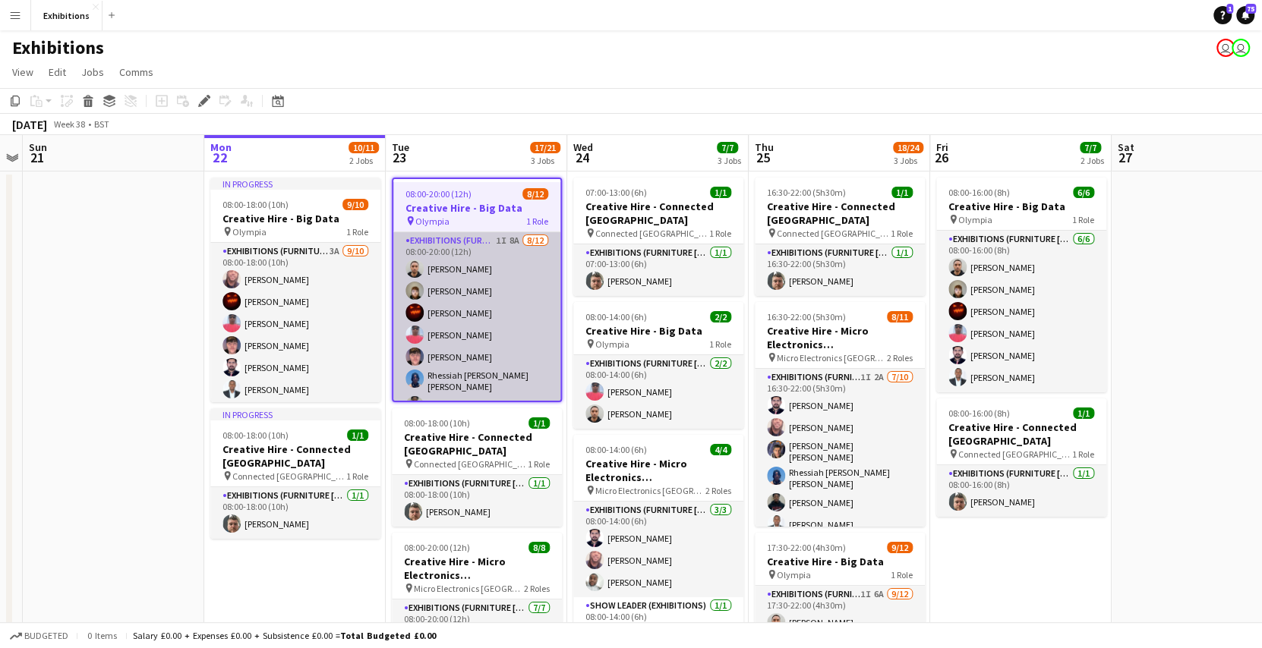
click at [497, 260] on app-card-role "Exhibitions (Furniture [PERSON_NAME]) 1I 8A [DATE] 08:00-20:00 (12h) [PERSON_NA…" at bounding box center [476, 381] width 167 height 298
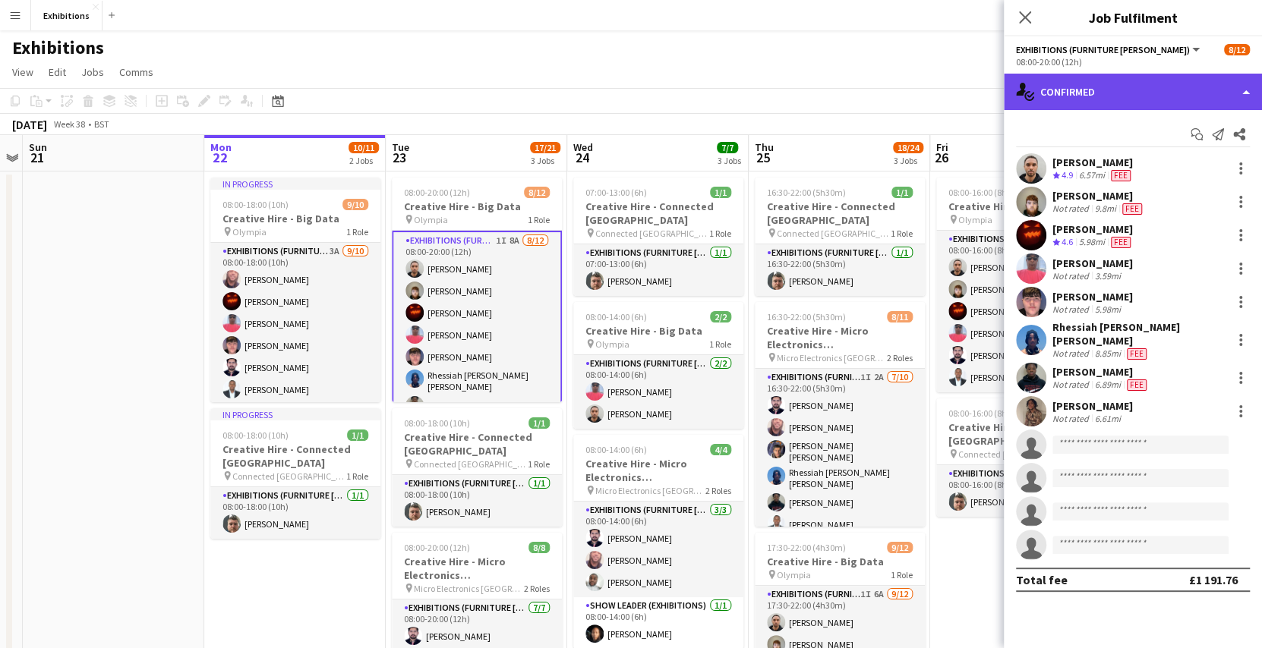
click at [1128, 100] on div "single-neutral-actions-check-2 Confirmed" at bounding box center [1133, 92] width 258 height 36
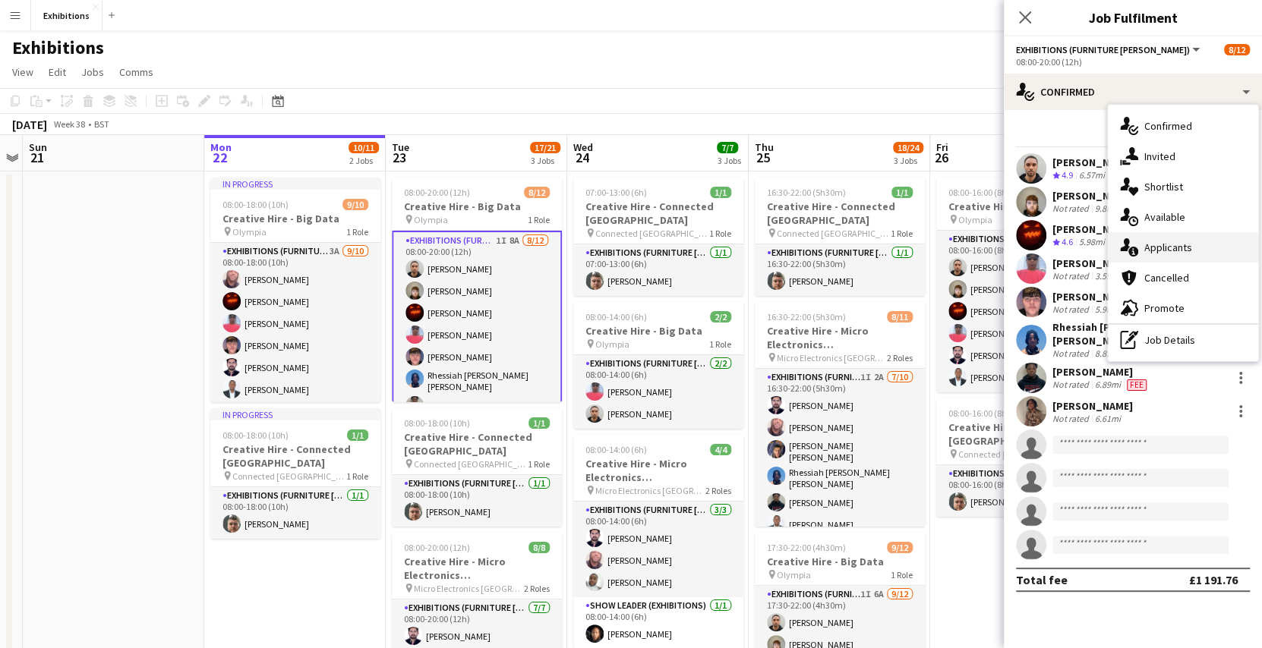
click at [1155, 241] on span "Applicants" at bounding box center [1168, 248] width 48 height 14
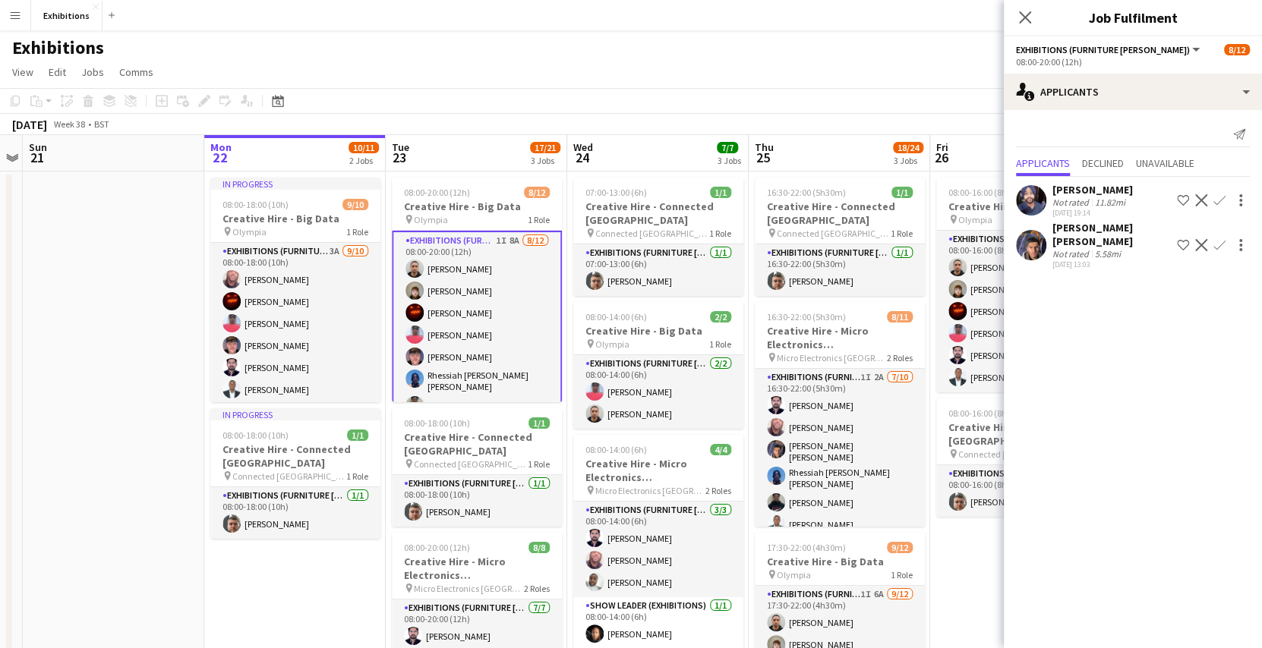
click at [1218, 242] on app-icon "Confirm" at bounding box center [1219, 245] width 12 height 12
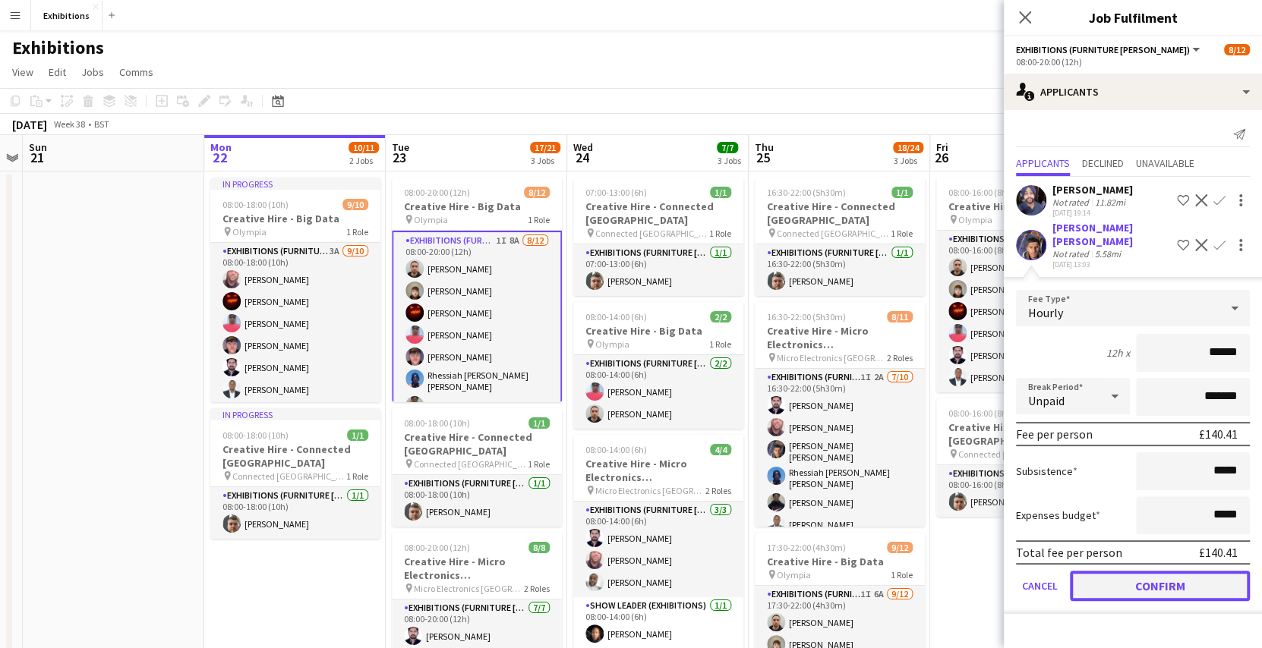
click at [1134, 571] on button "Confirm" at bounding box center [1160, 586] width 180 height 30
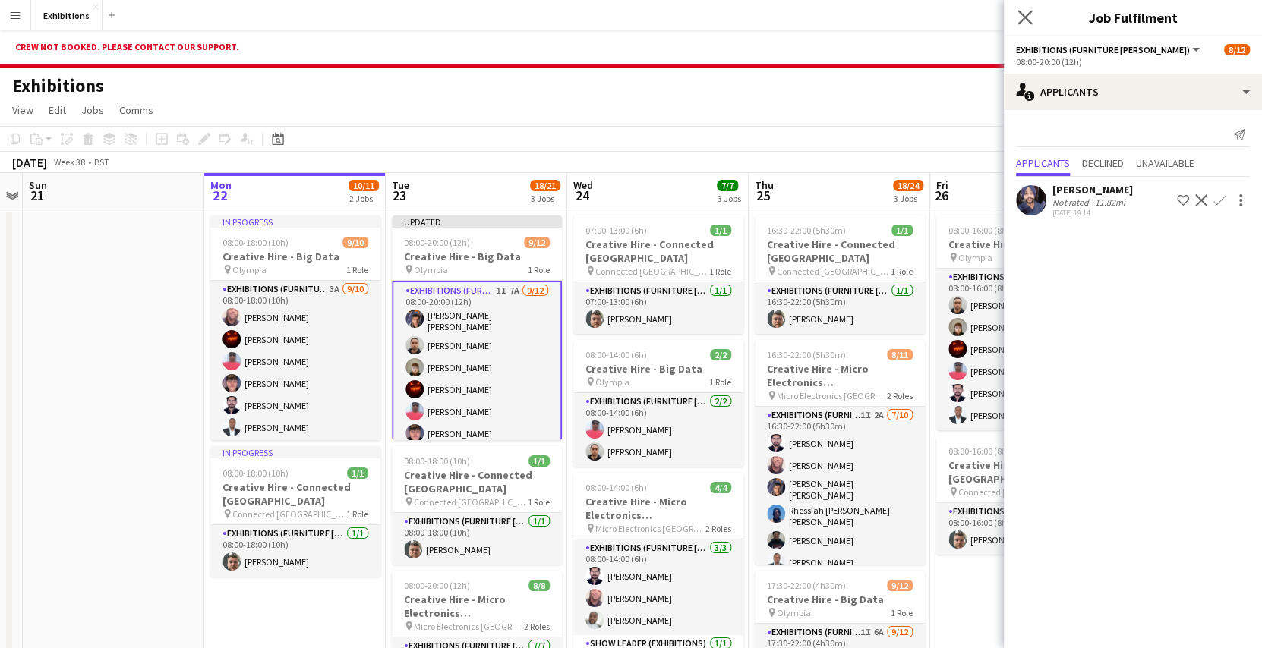
click at [1025, 26] on app-icon "Close pop-in" at bounding box center [1025, 18] width 22 height 22
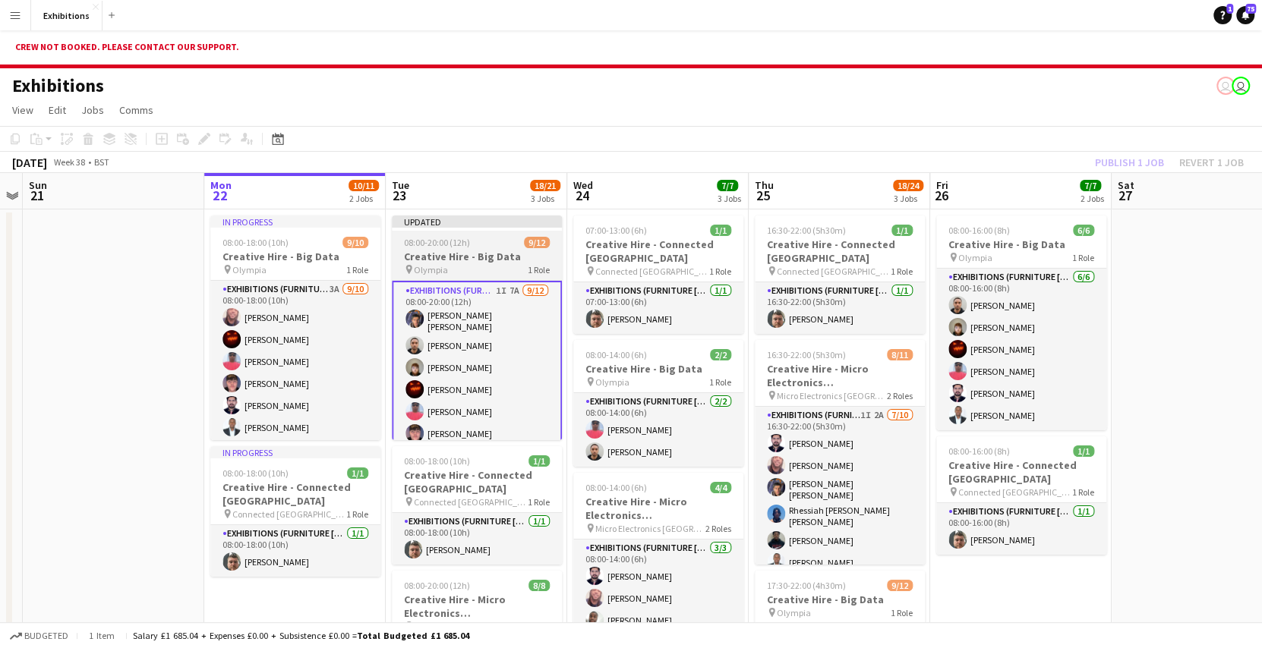
click at [505, 237] on div "08:00-20:00 (12h) 9/12" at bounding box center [477, 242] width 170 height 11
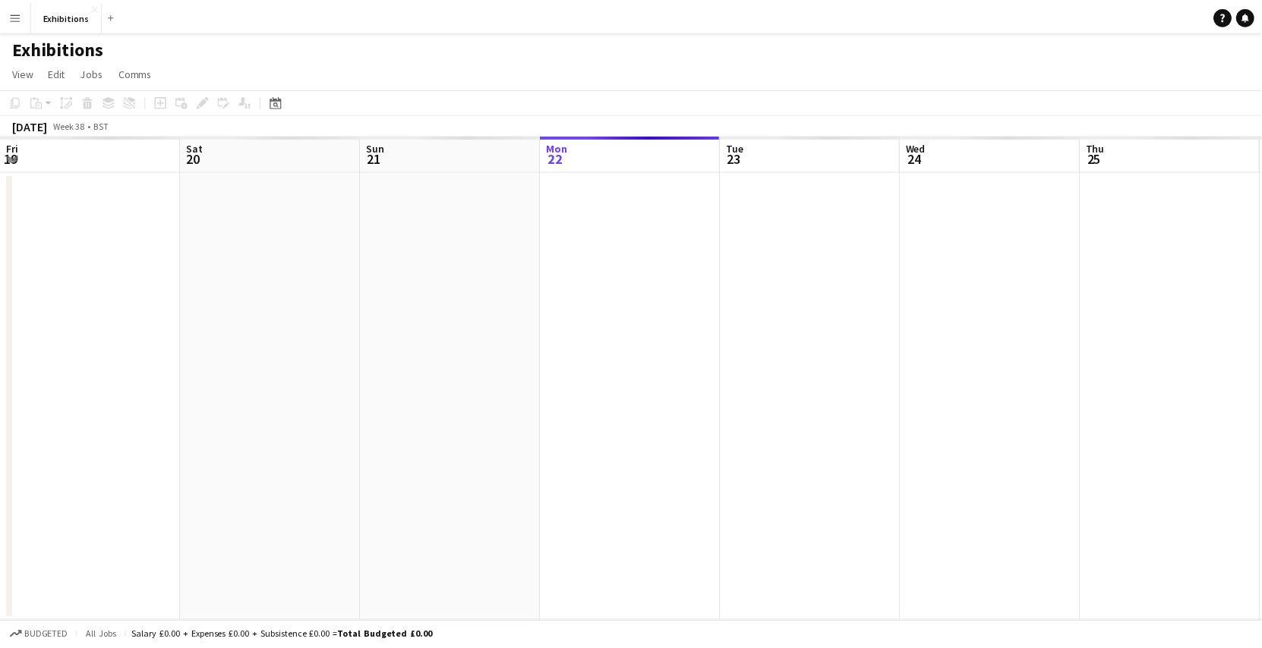
scroll to position [0, 522]
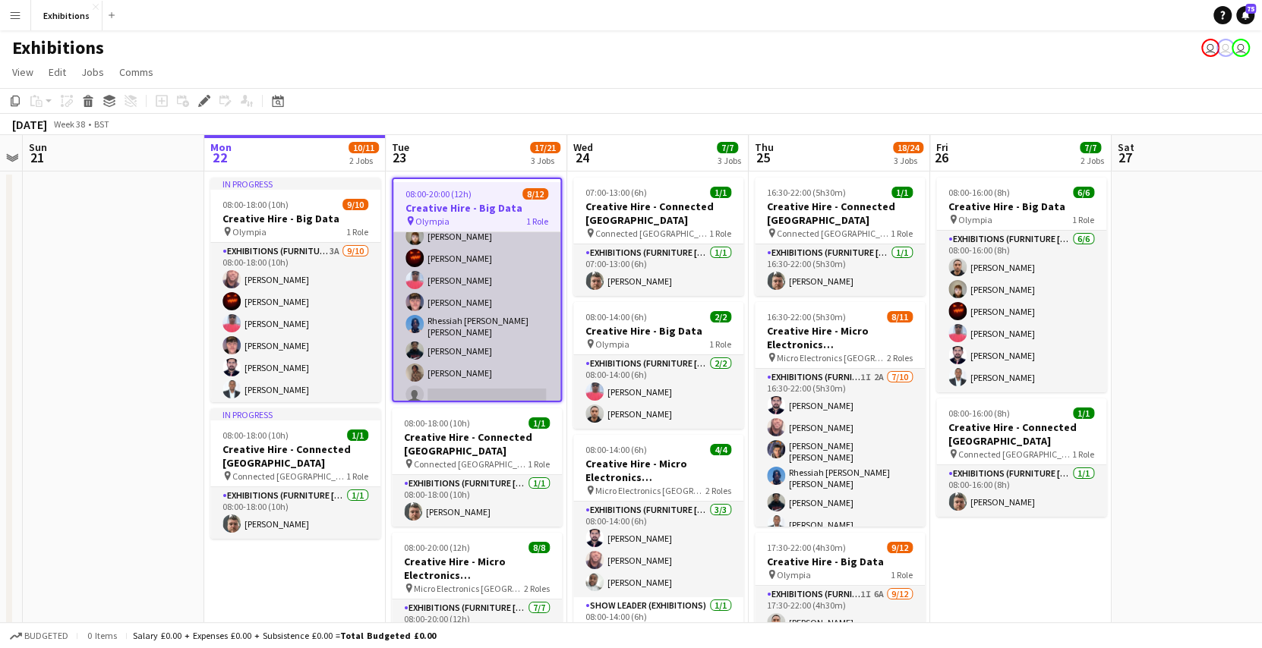
click at [484, 310] on app-card-role "Exhibitions (Furniture [PERSON_NAME]) 1I 8A [DATE] 08:00-20:00 (12h) [PERSON_NA…" at bounding box center [476, 327] width 167 height 298
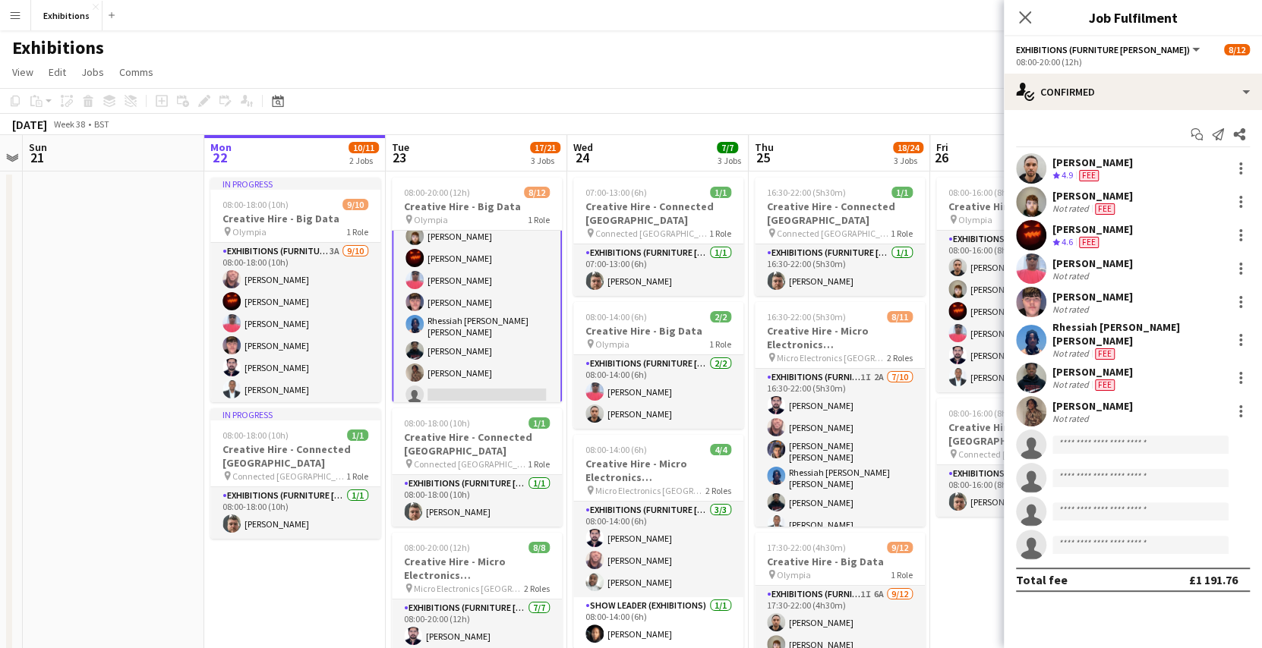
scroll to position [56, 0]
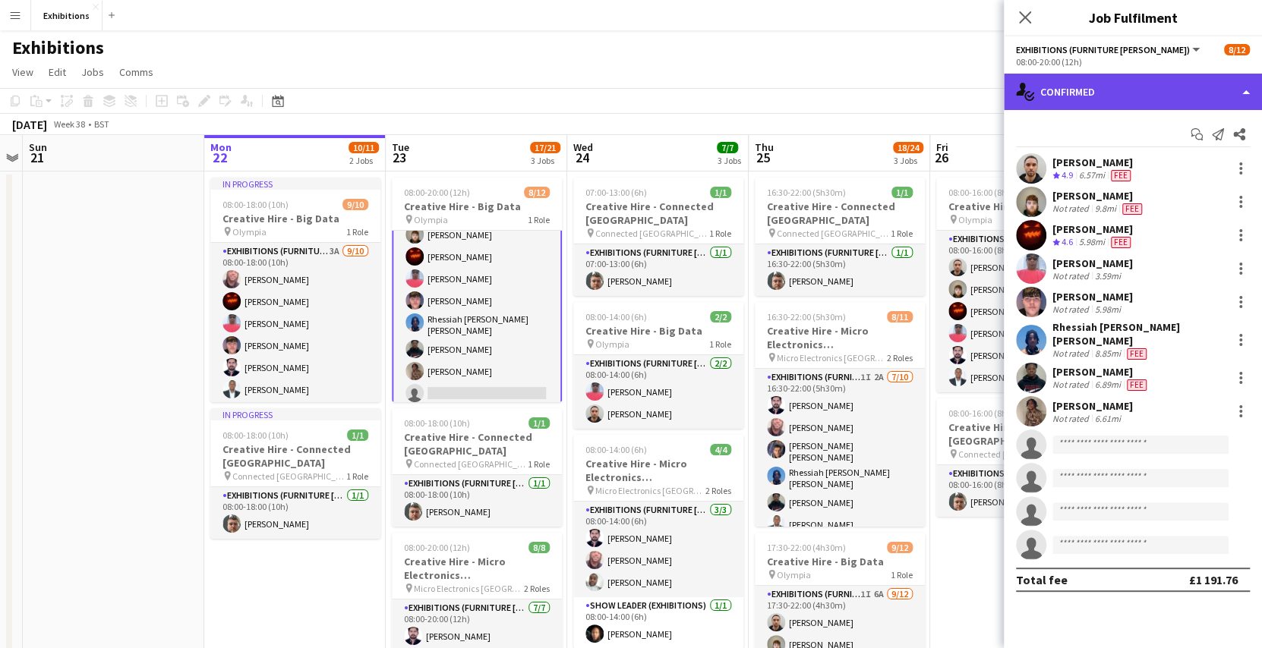
click at [1135, 90] on div "single-neutral-actions-check-2 Confirmed" at bounding box center [1133, 92] width 258 height 36
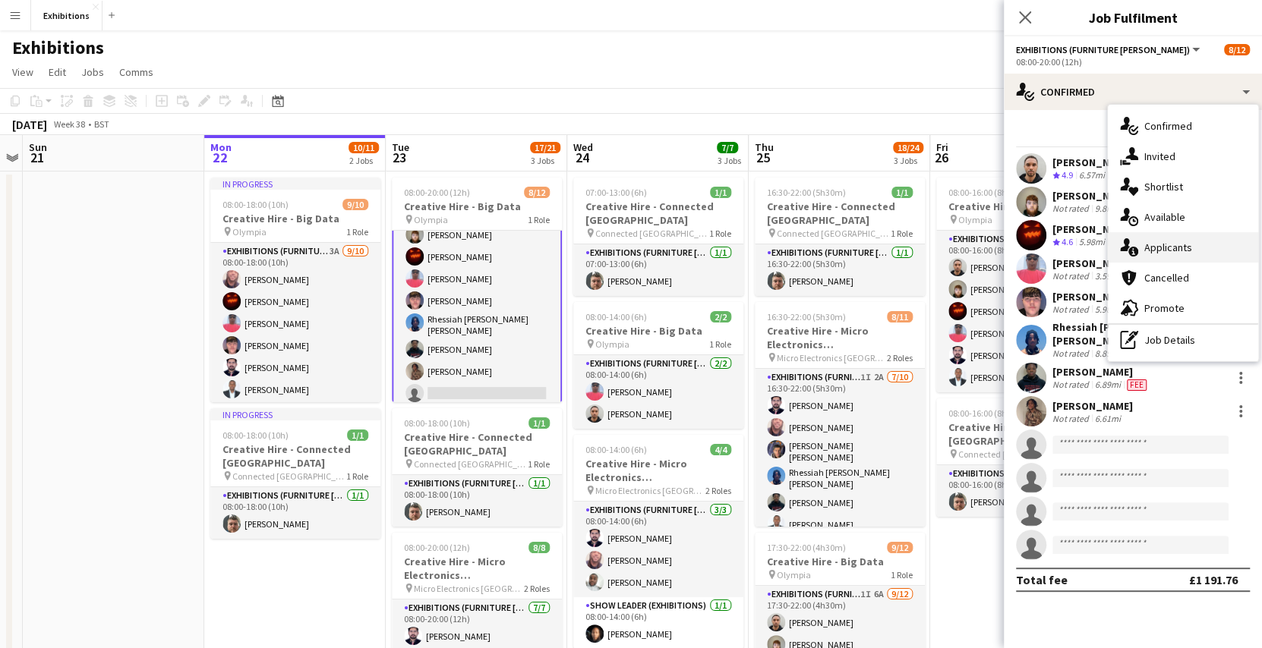
click at [1158, 245] on span "Applicants" at bounding box center [1168, 248] width 48 height 14
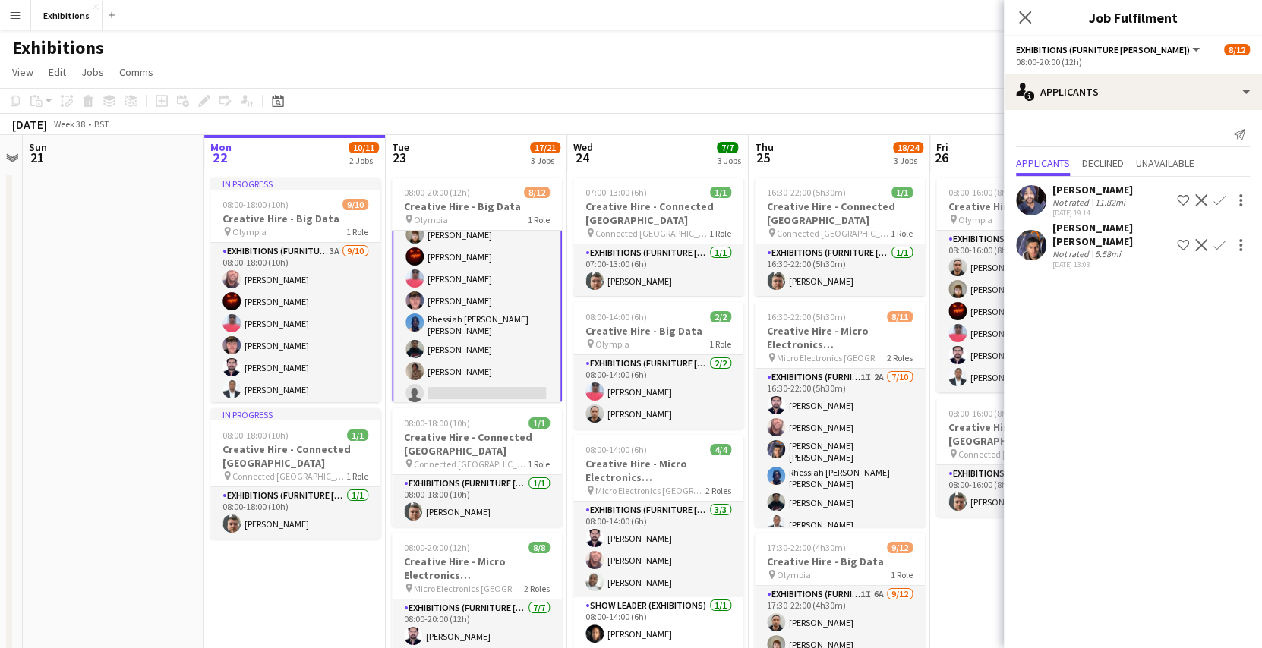
click at [1217, 243] on app-icon "Confirm" at bounding box center [1219, 245] width 12 height 12
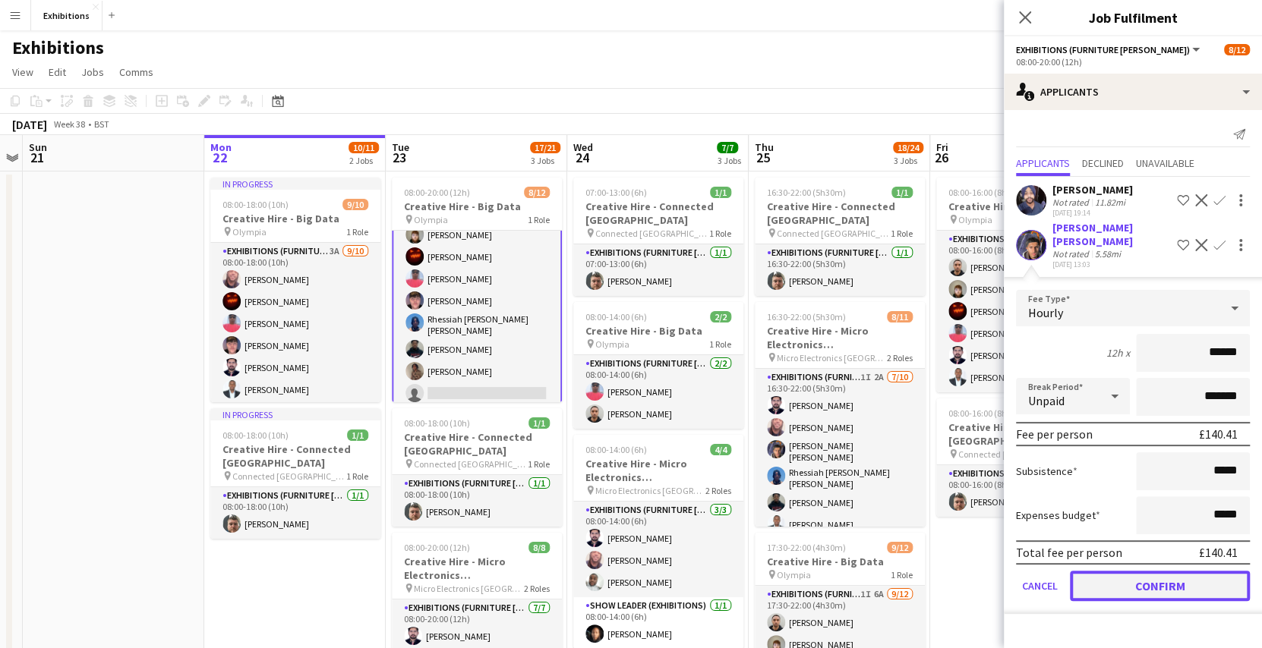
click at [1117, 571] on button "Confirm" at bounding box center [1160, 586] width 180 height 30
